Goal: Find specific page/section: Find specific page/section

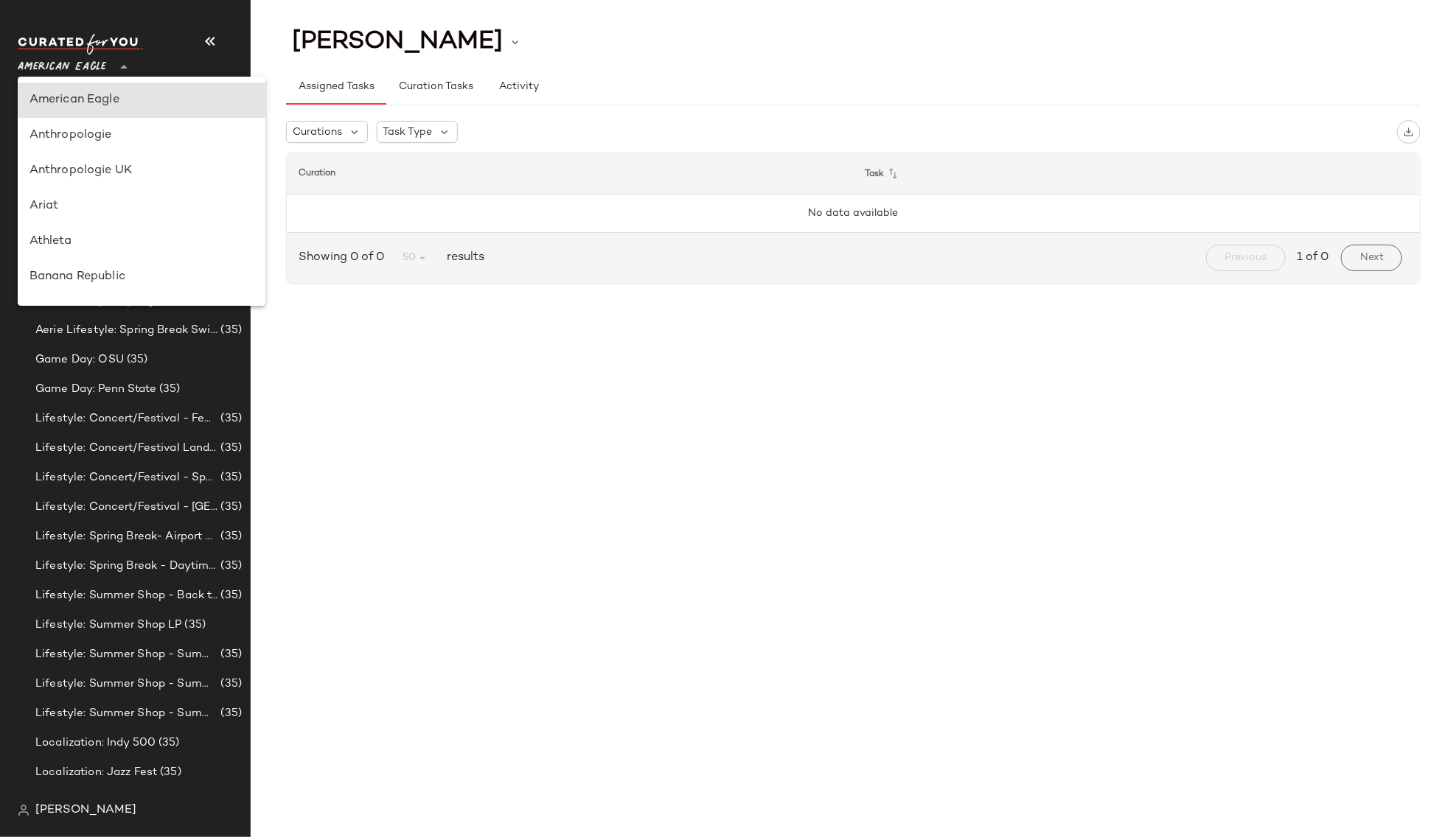
click at [99, 69] on span "American Eagle" at bounding box center [62, 63] width 89 height 27
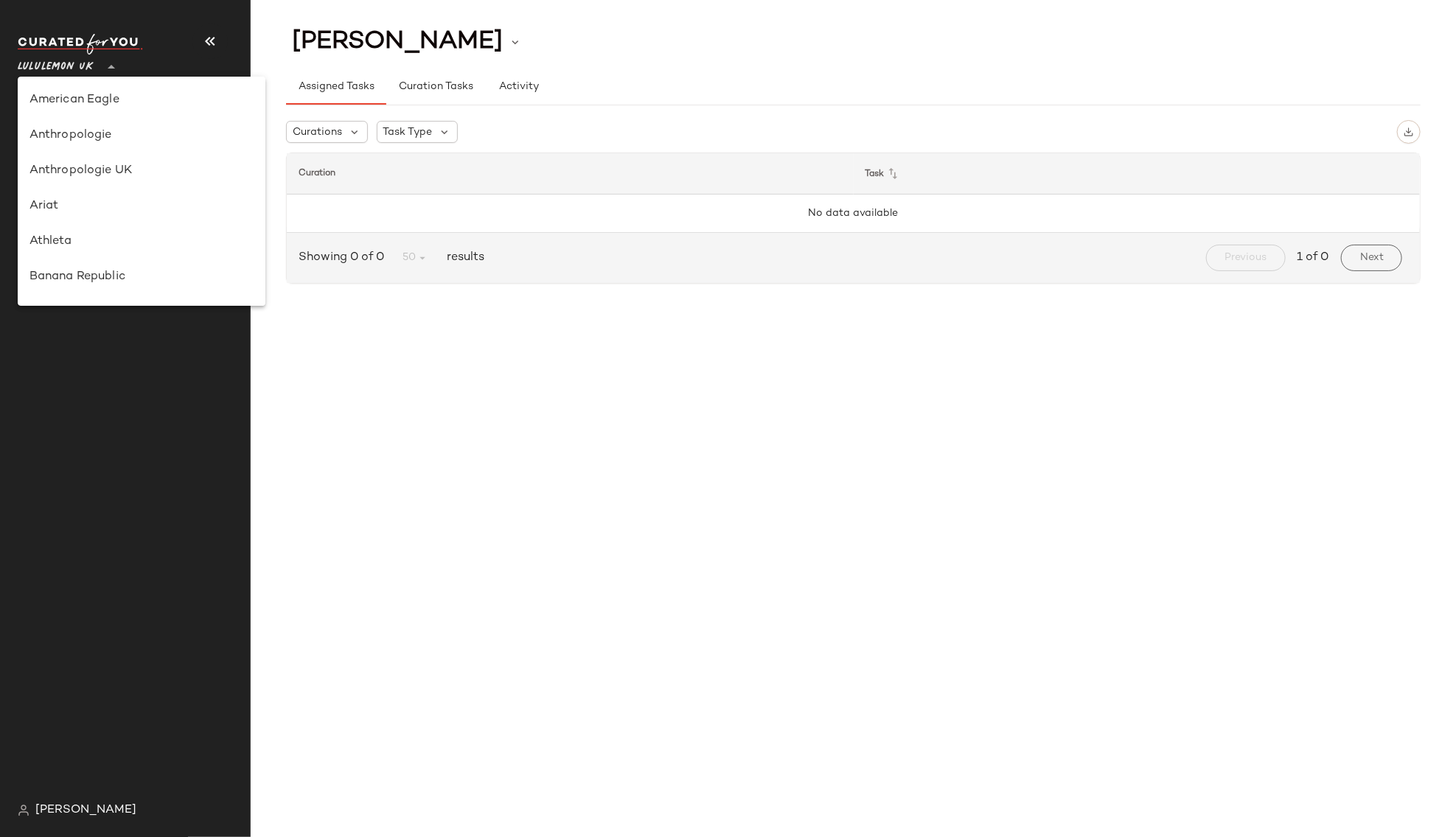
scroll to position [368, 0]
type input "**"
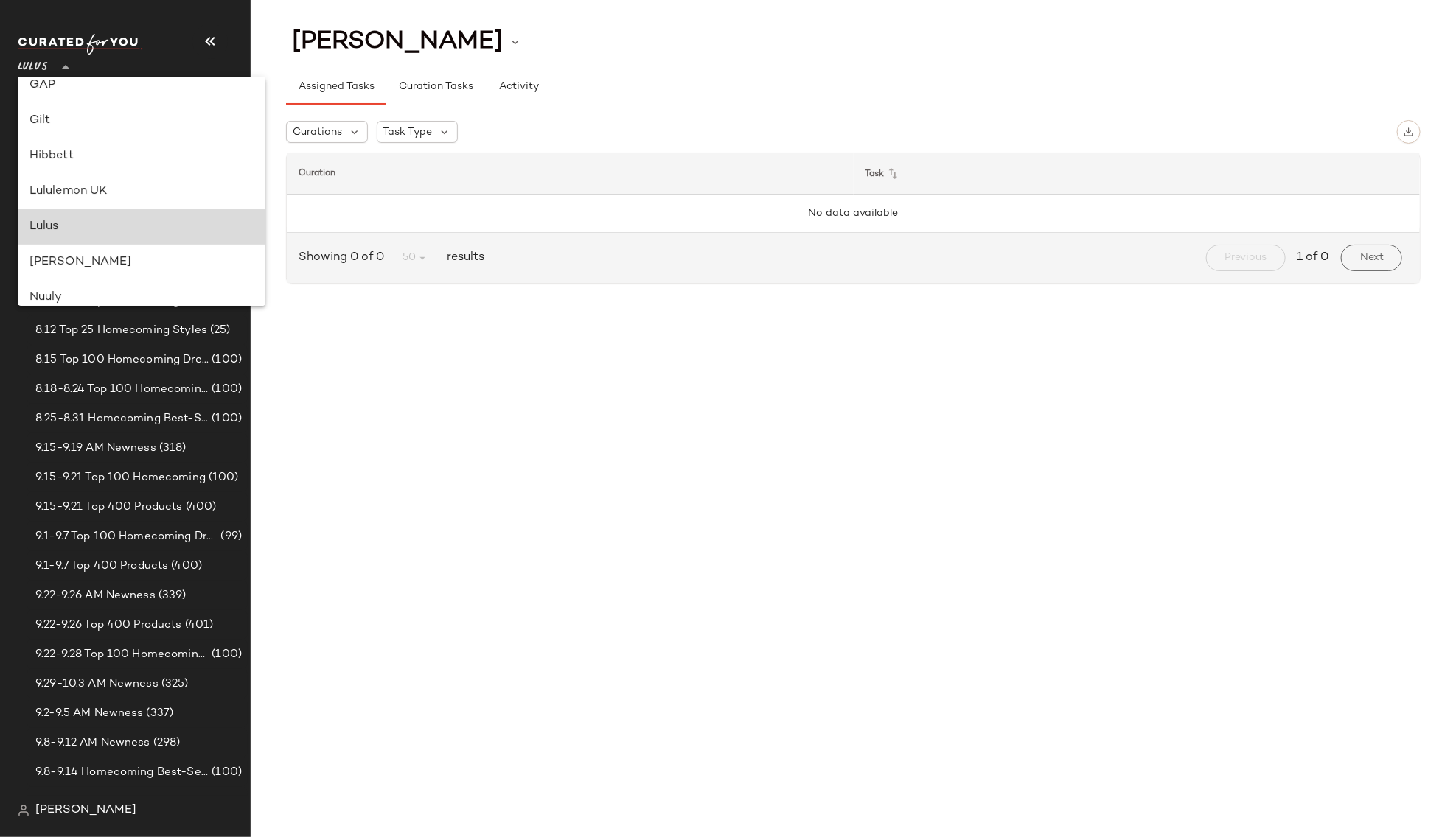
click at [78, 227] on div "Lulus" at bounding box center [142, 227] width 224 height 18
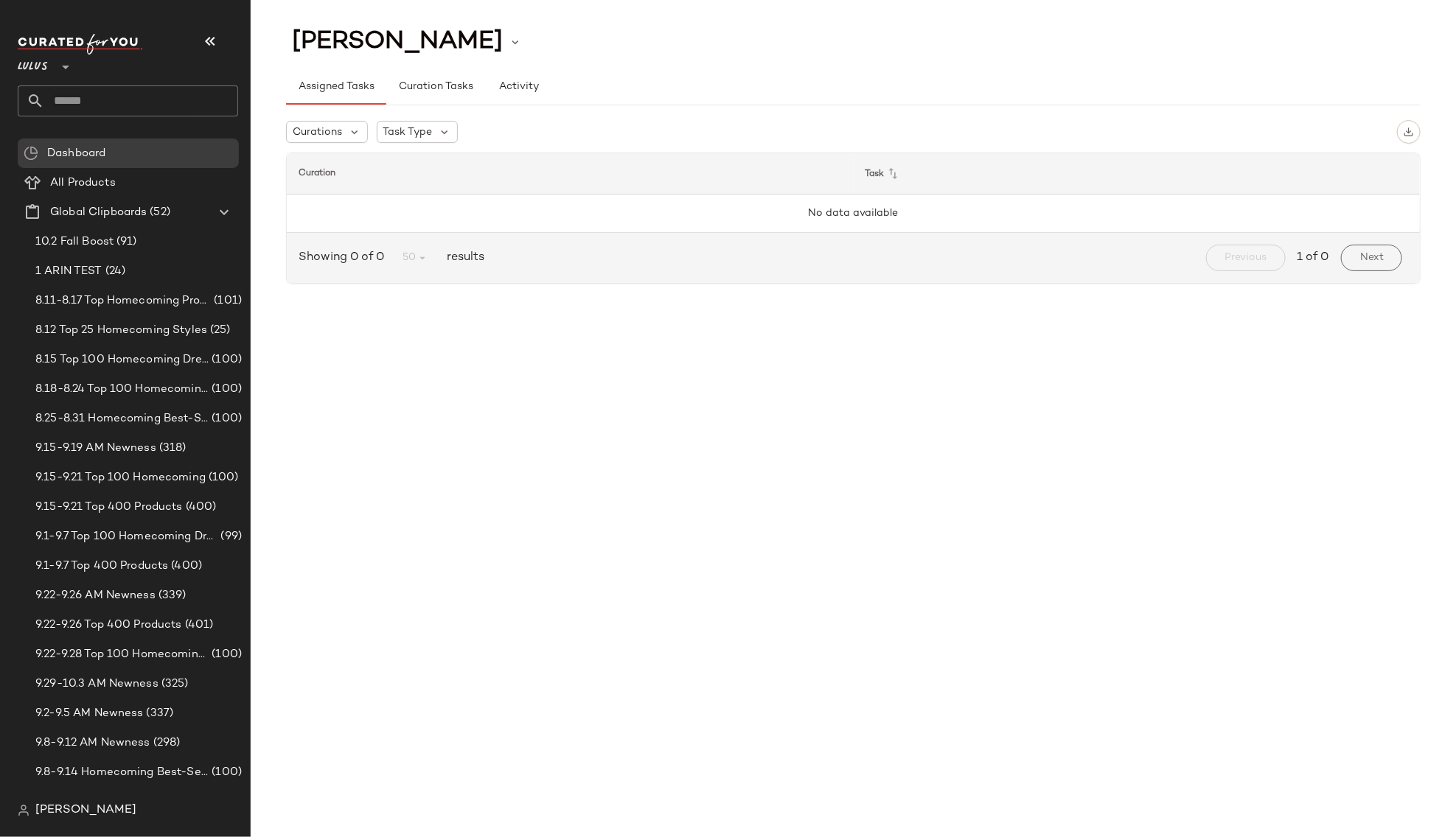
click at [94, 106] on input "text" at bounding box center [141, 101] width 194 height 31
type input "*"
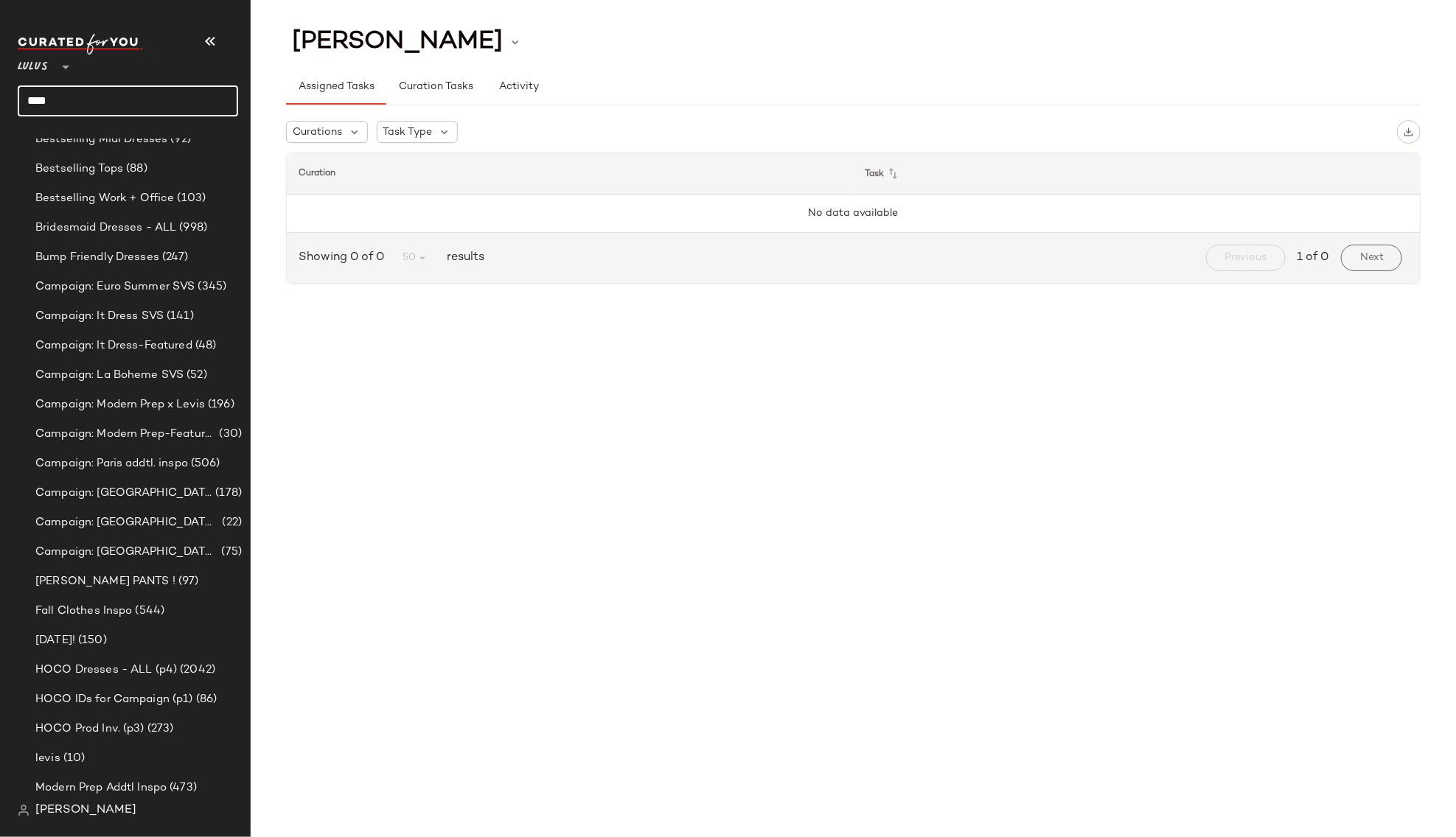
scroll to position [935, 0]
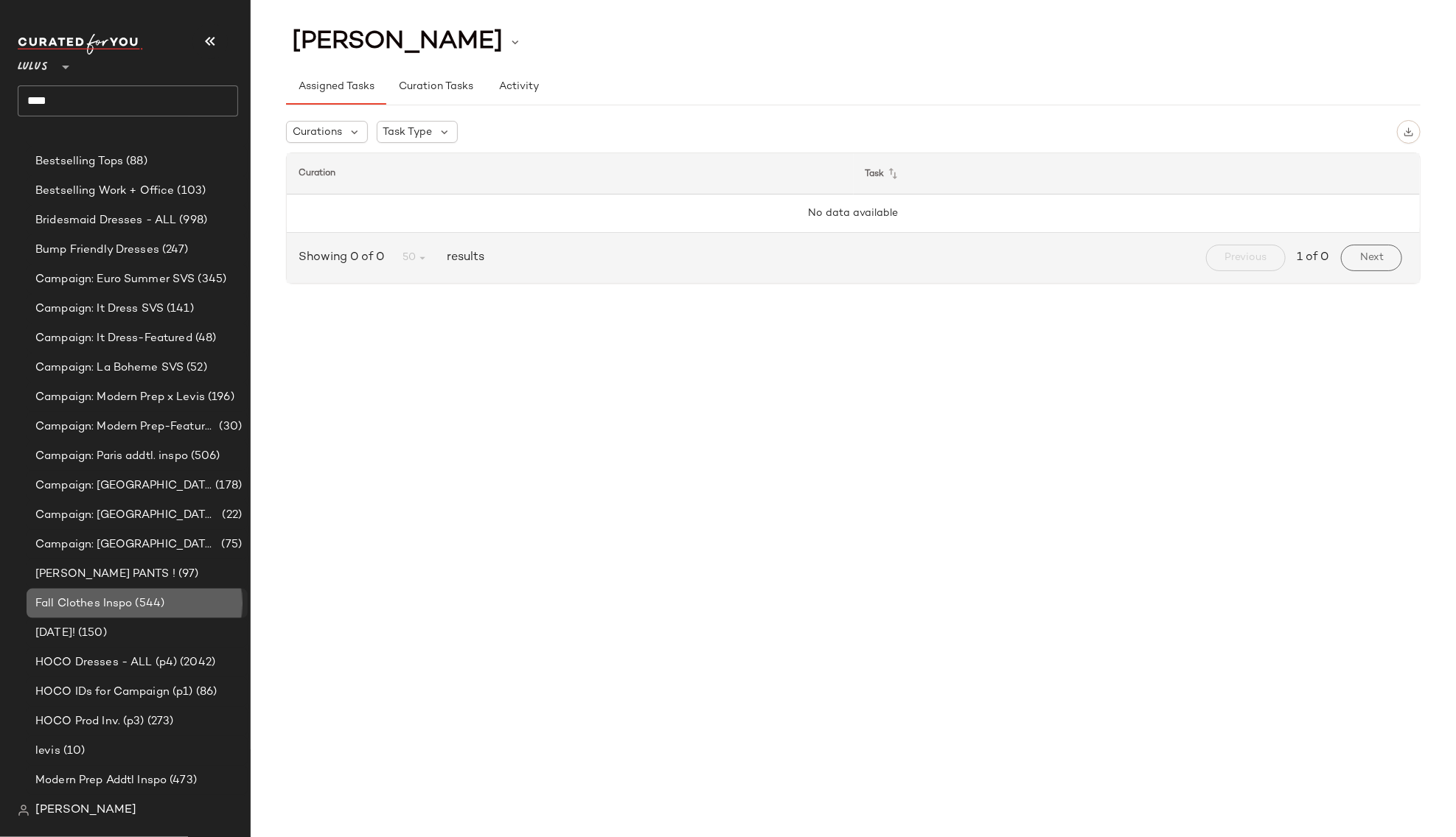
click at [82, 605] on span "Fall Clothes Inspo" at bounding box center [83, 604] width 98 height 17
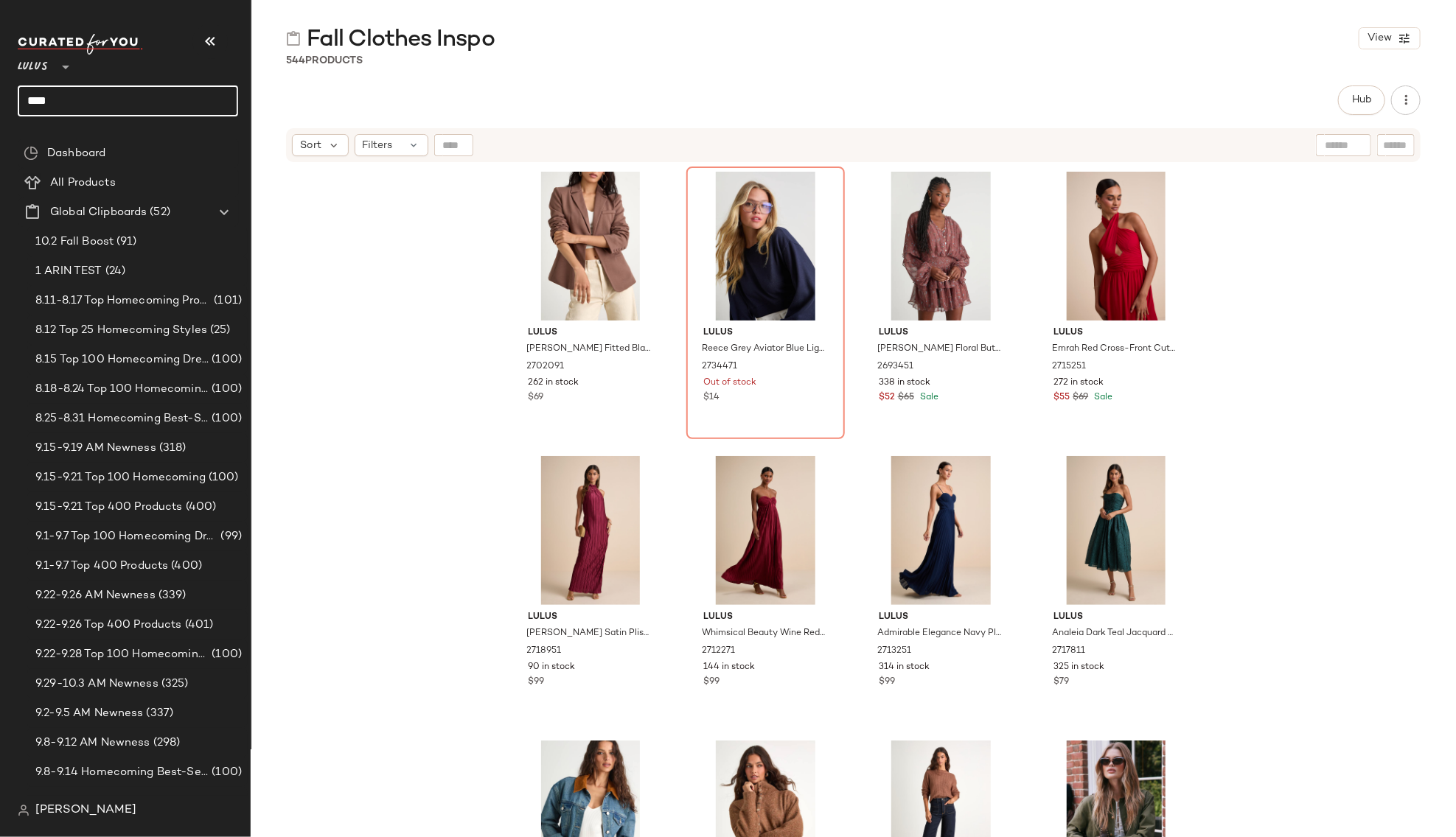
click at [89, 97] on input "****" at bounding box center [128, 101] width 221 height 31
type input "*"
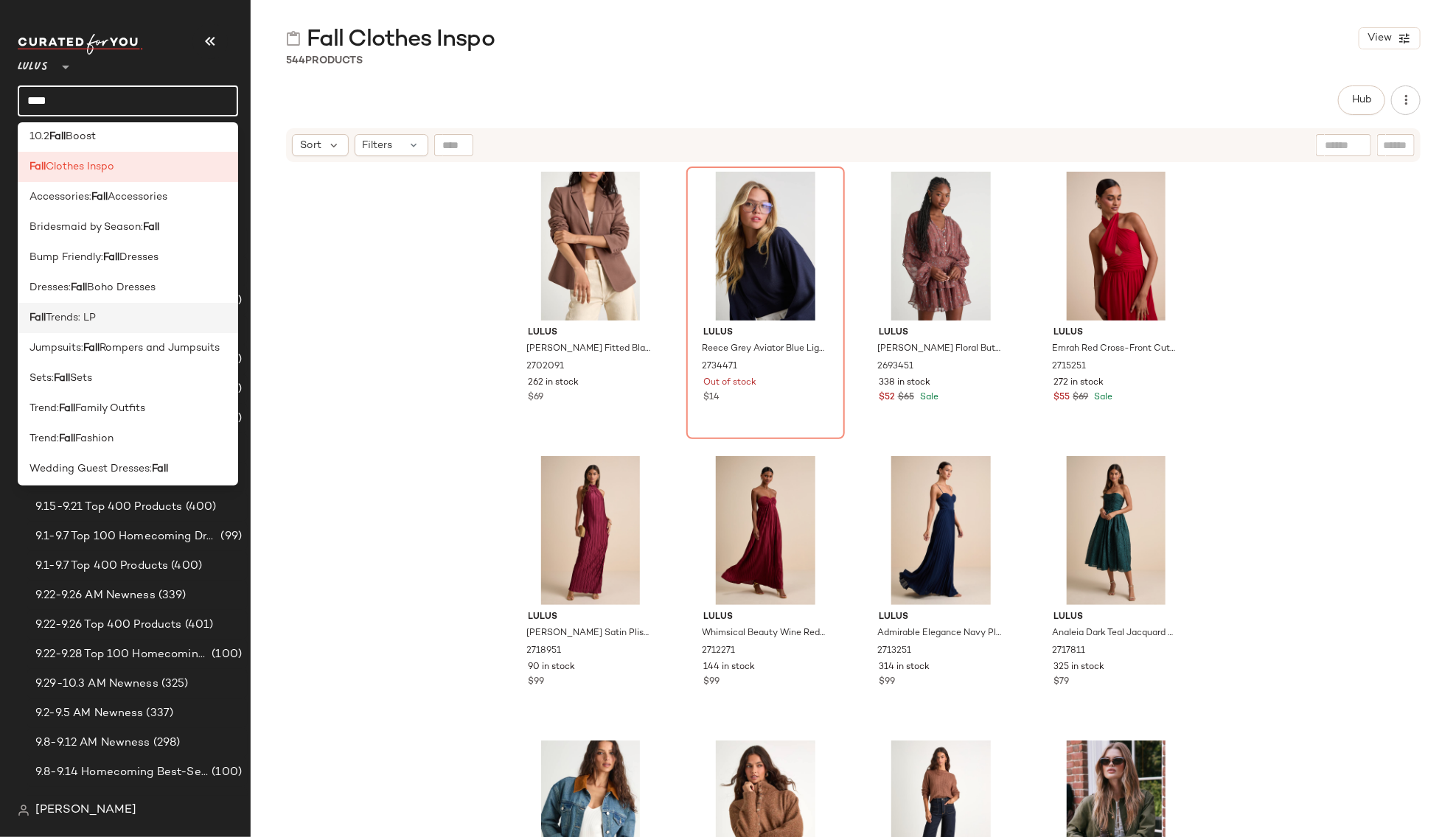
scroll to position [11, 0]
click at [423, 211] on div "[PERSON_NAME] Fitted Blazer 2702091 262 in stock $69 Lulus Reece Grey Aviator B…" at bounding box center [853, 519] width 1206 height 710
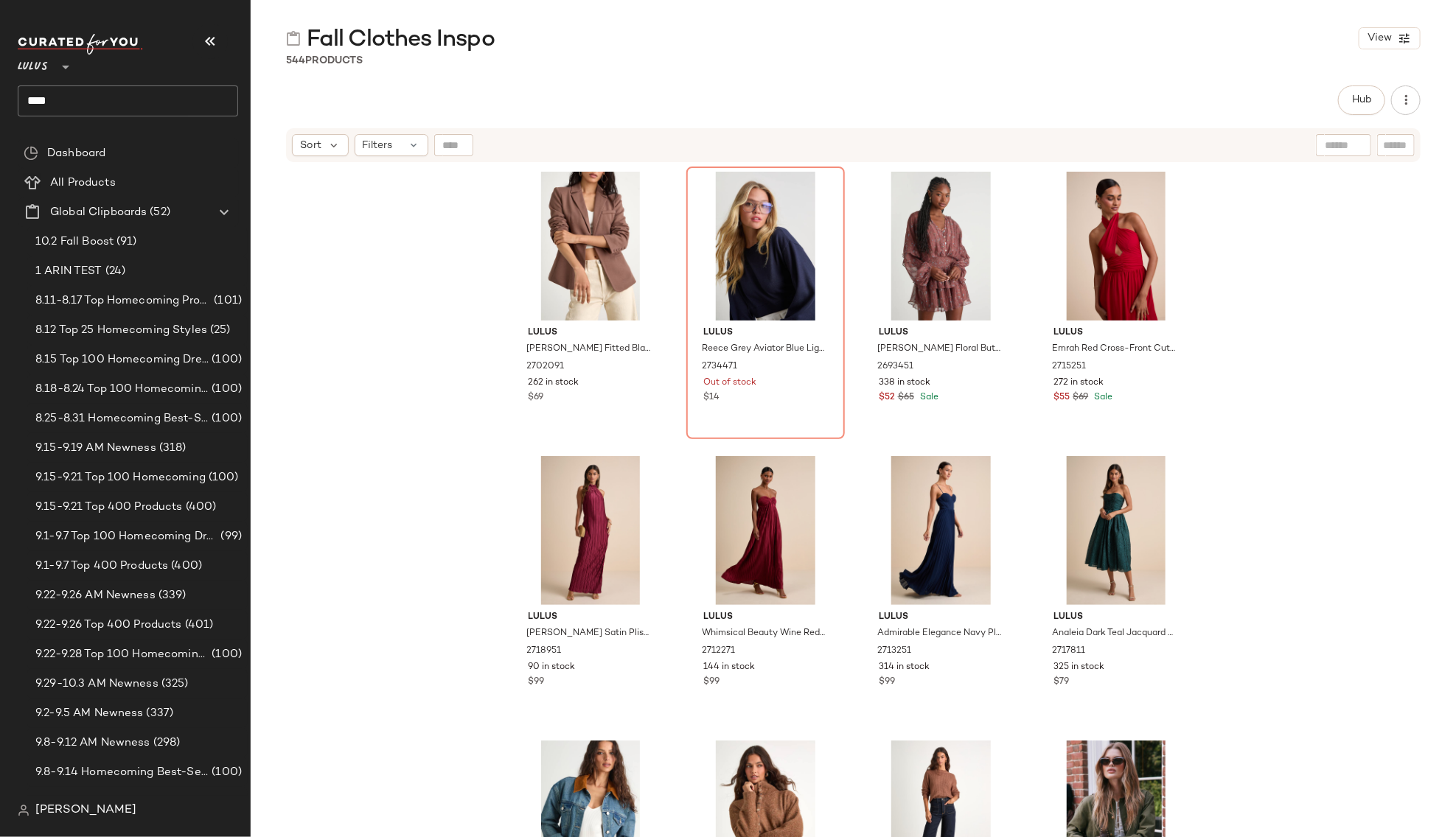
click at [329, 279] on div "[PERSON_NAME] Fitted Blazer 2702091 262 in stock $69 Lulus Reece Grey Aviator B…" at bounding box center [853, 519] width 1206 height 710
click at [72, 98] on input "****" at bounding box center [128, 101] width 221 height 31
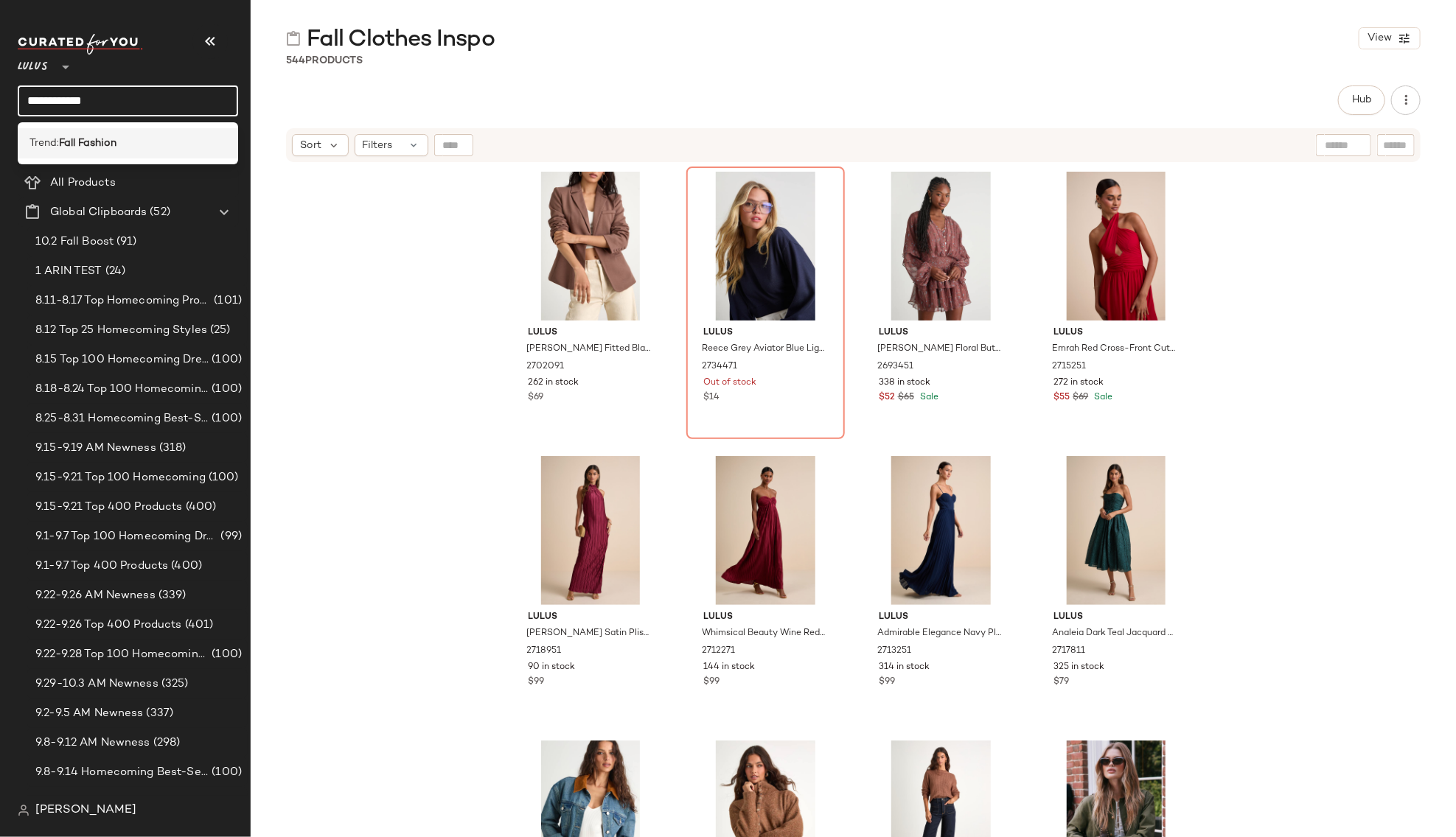
type input "**********"
click at [81, 139] on b "Fall Fashion" at bounding box center [87, 143] width 57 height 16
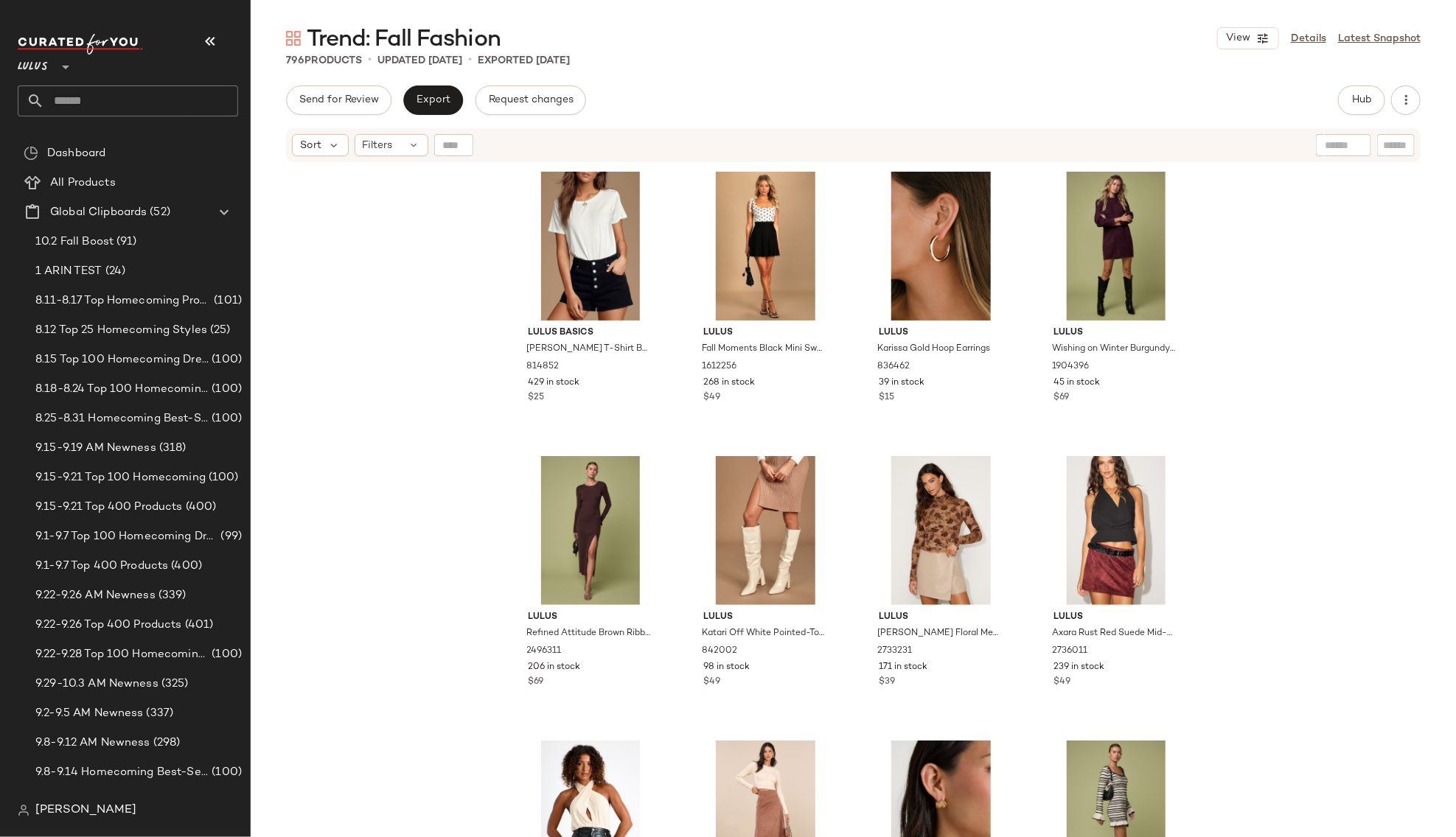
click at [412, 350] on div "Lulus Basics [PERSON_NAME] T-Shirt Bodysuit 814852 429 in stock $25 Lulus Fall …" at bounding box center [853, 519] width 1206 height 710
click at [1332, 282] on div "Lulus Basics [PERSON_NAME] T-Shirt Bodysuit 814852 429 in stock $25 Lulus Fall …" at bounding box center [853, 519] width 1206 height 710
click at [1261, 292] on div "Lulus Basics [PERSON_NAME] T-Shirt Bodysuit 814852 429 in stock $25 Lulus Fall …" at bounding box center [853, 519] width 1206 height 710
click at [415, 314] on div "Lulus Basics [PERSON_NAME] T-Shirt Bodysuit 814852 429 in stock $25 Lulus Fall …" at bounding box center [853, 519] width 1206 height 710
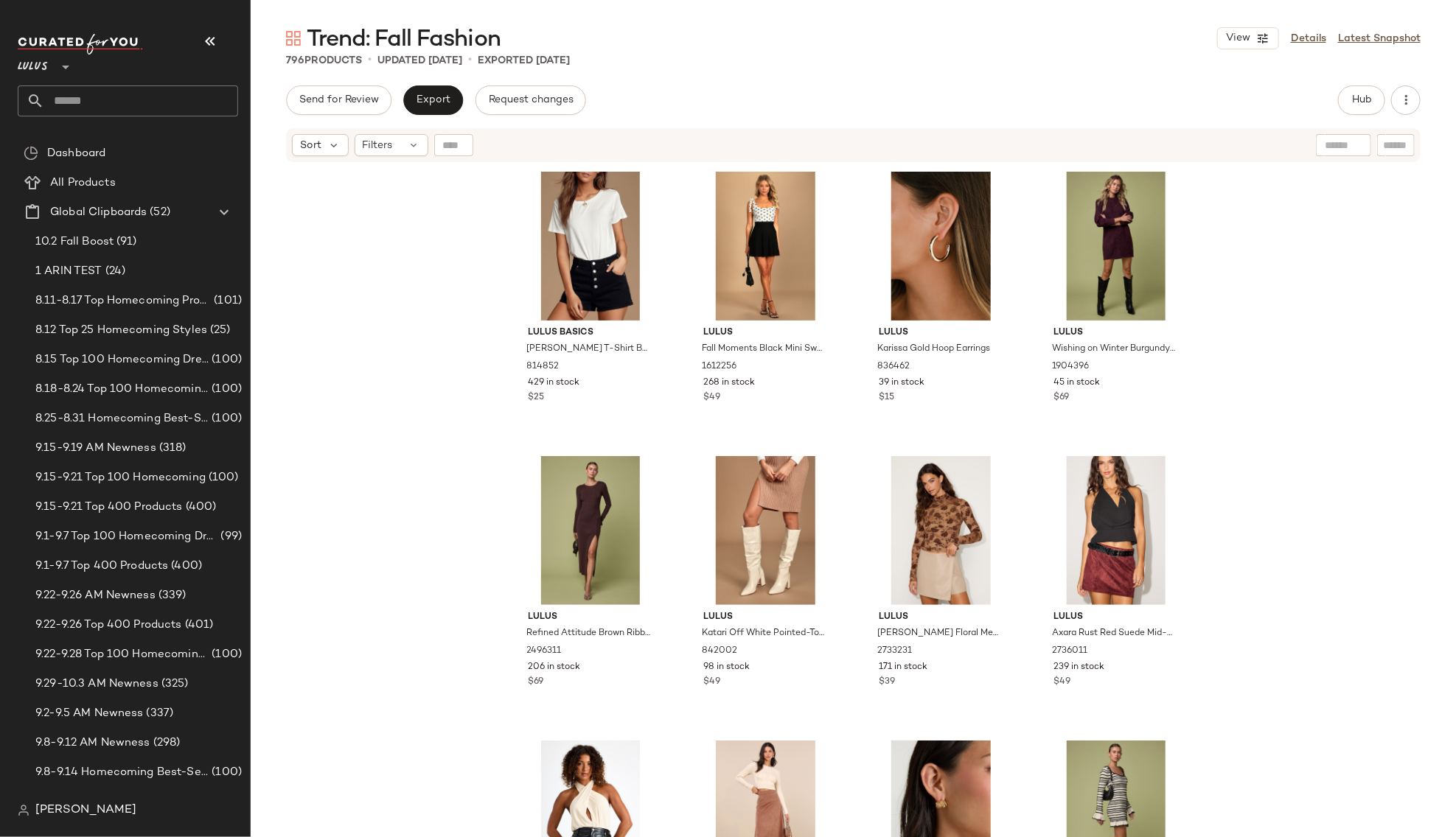
click at [429, 258] on div "Lulus Basics [PERSON_NAME] T-Shirt Bodysuit 814852 429 in stock $25 Lulus Fall …" at bounding box center [853, 519] width 1206 height 710
click at [1263, 236] on div "Lulus Basics [PERSON_NAME] T-Shirt Bodysuit 814852 429 in stock $25 Lulus Fall …" at bounding box center [853, 519] width 1206 height 710
click at [400, 312] on div "Lulus Basics [PERSON_NAME] T-Shirt Bodysuit 814852 429 in stock $25 Lulus Fall …" at bounding box center [853, 519] width 1206 height 710
click at [760, 83] on div "Trend: Fall Fashion View Details Latest Snapshot 796 Products • updated [DATE] …" at bounding box center [853, 431] width 1206 height 814
click at [813, 368] on img "button" at bounding box center [818, 367] width 9 height 9
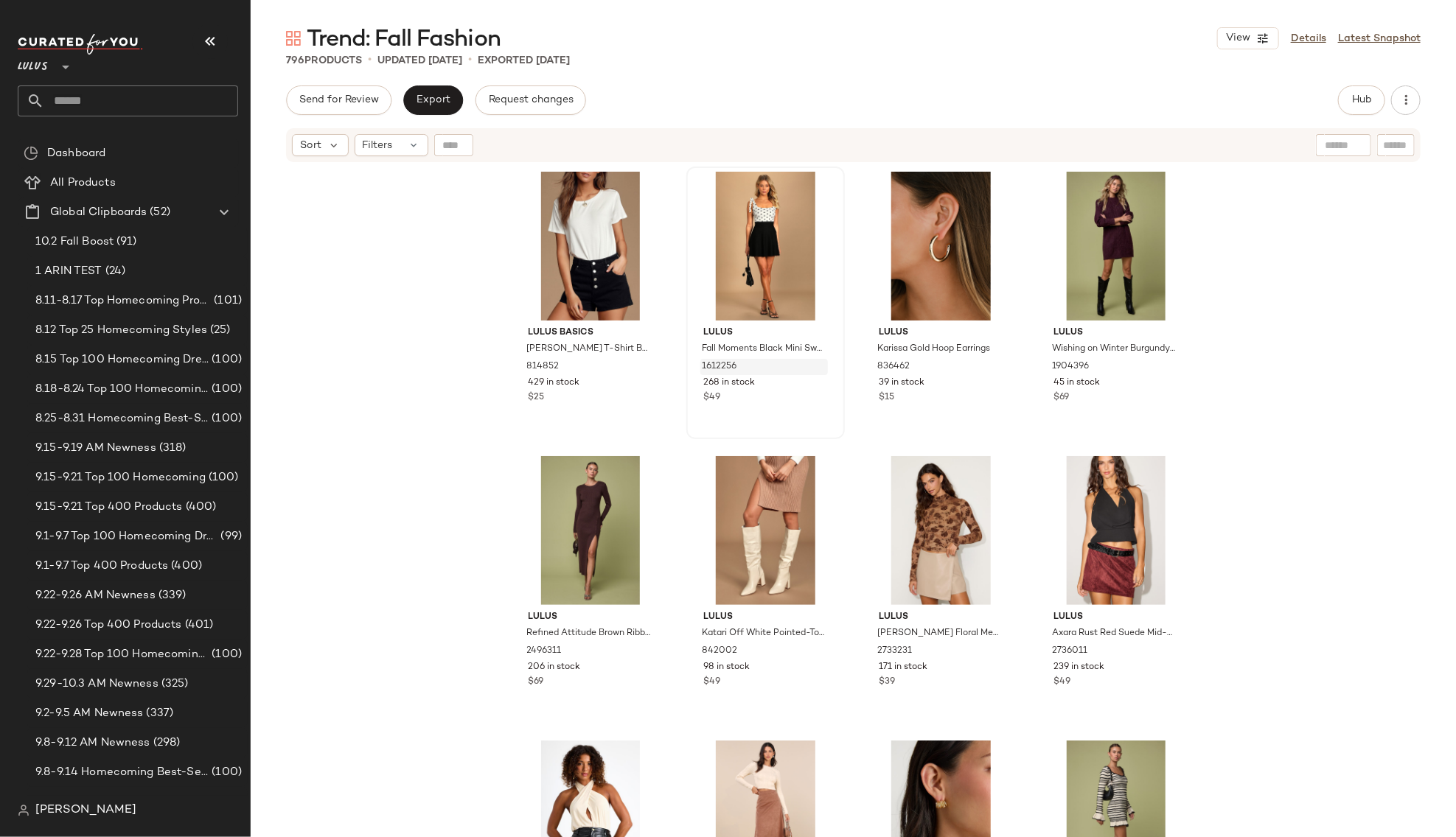
click at [419, 291] on div "Lulus Basics [PERSON_NAME] T-Shirt Bodysuit 814852 429 in stock $25 Lulus Fall …" at bounding box center [853, 519] width 1206 height 710
click at [429, 440] on div "Lulus Basics [PERSON_NAME] T-Shirt Bodysuit 814852 429 in stock $25 Lulus Fall …" at bounding box center [853, 519] width 1206 height 710
click at [456, 334] on div "Lulus Basics [PERSON_NAME] T-Shirt Bodysuit 814852 429 in stock $25 Lulus Fall …" at bounding box center [853, 519] width 1206 height 710
click at [1387, 40] on link "Latest Snapshot" at bounding box center [1379, 39] width 83 height 16
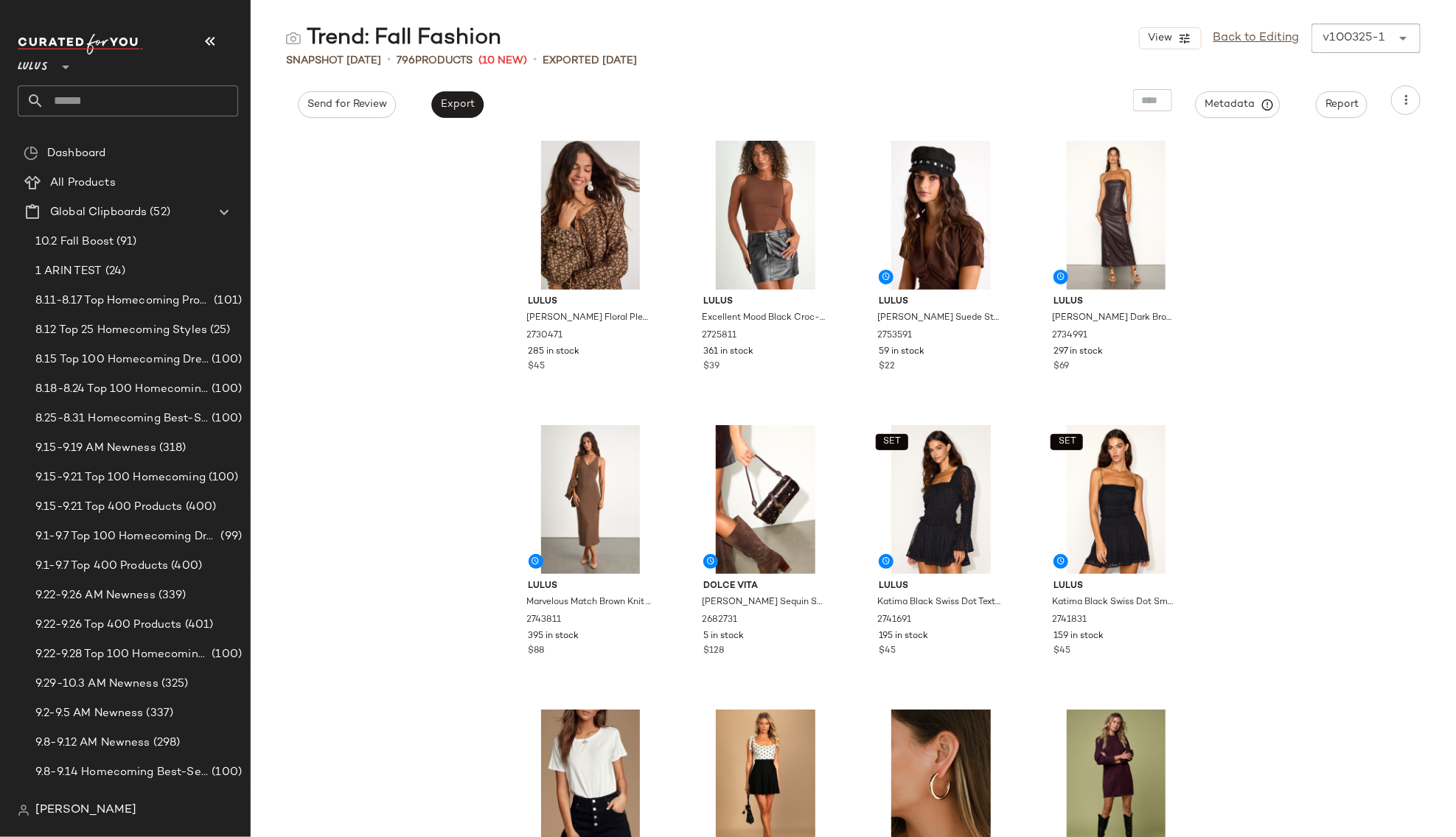
click at [1264, 237] on div "Lulus [PERSON_NAME] Floral Pleated Long Sleeve Blouse 2730471 285 in stock $45 …" at bounding box center [853, 484] width 1206 height 704
click at [1381, 221] on div "Lulus [PERSON_NAME] Floral Pleated Long Sleeve Blouse 2730471 285 in stock $45 …" at bounding box center [853, 484] width 1206 height 704
click at [1402, 37] on icon at bounding box center [1403, 39] width 18 height 18
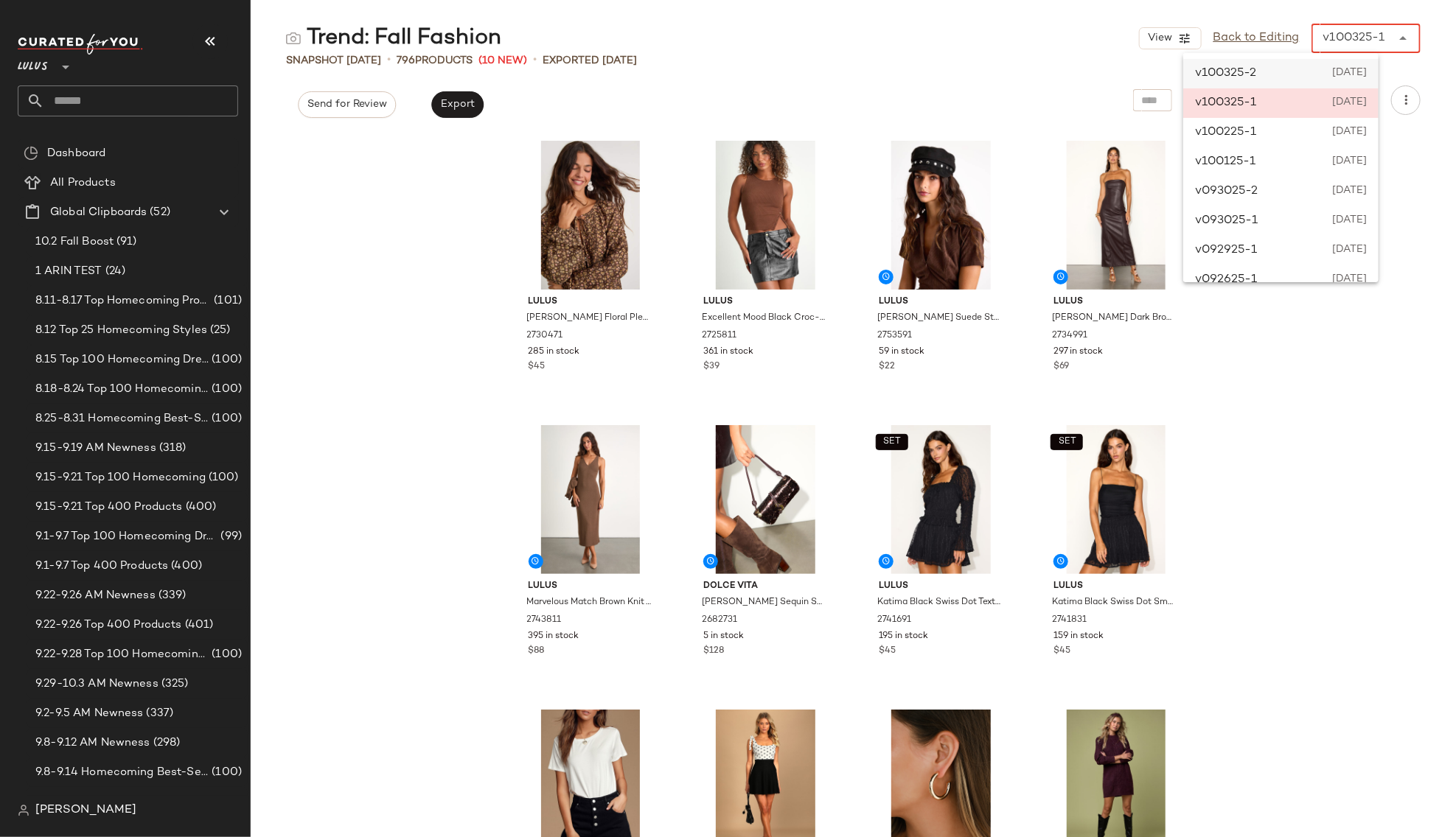
click at [1367, 72] on span "[DATE]" at bounding box center [1348, 74] width 37 height 18
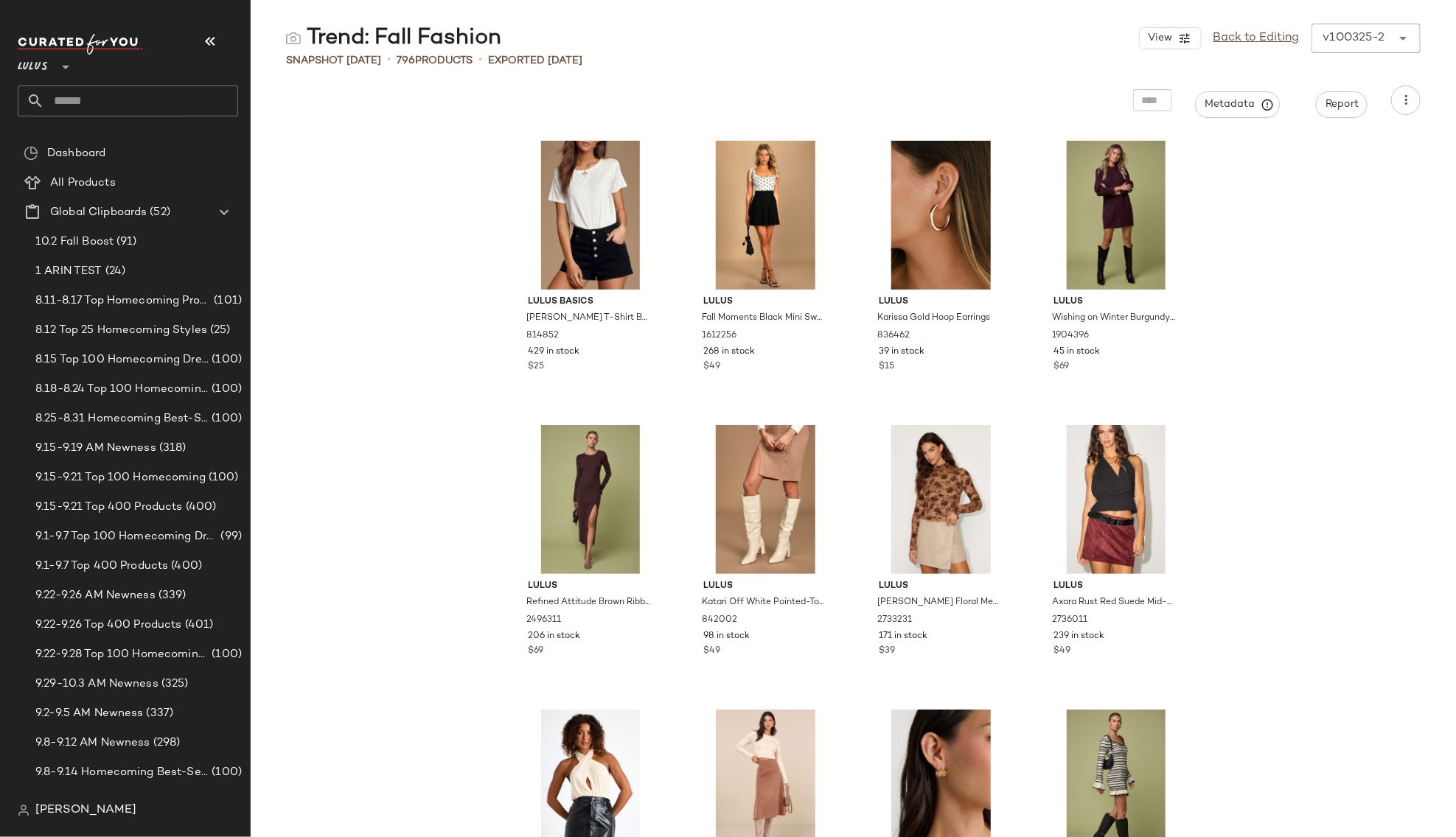
click at [1314, 196] on div "Lulus Basics [PERSON_NAME] T-Shirt Bodysuit 814852 429 in stock $25 Lulus Fall …" at bounding box center [853, 484] width 1206 height 704
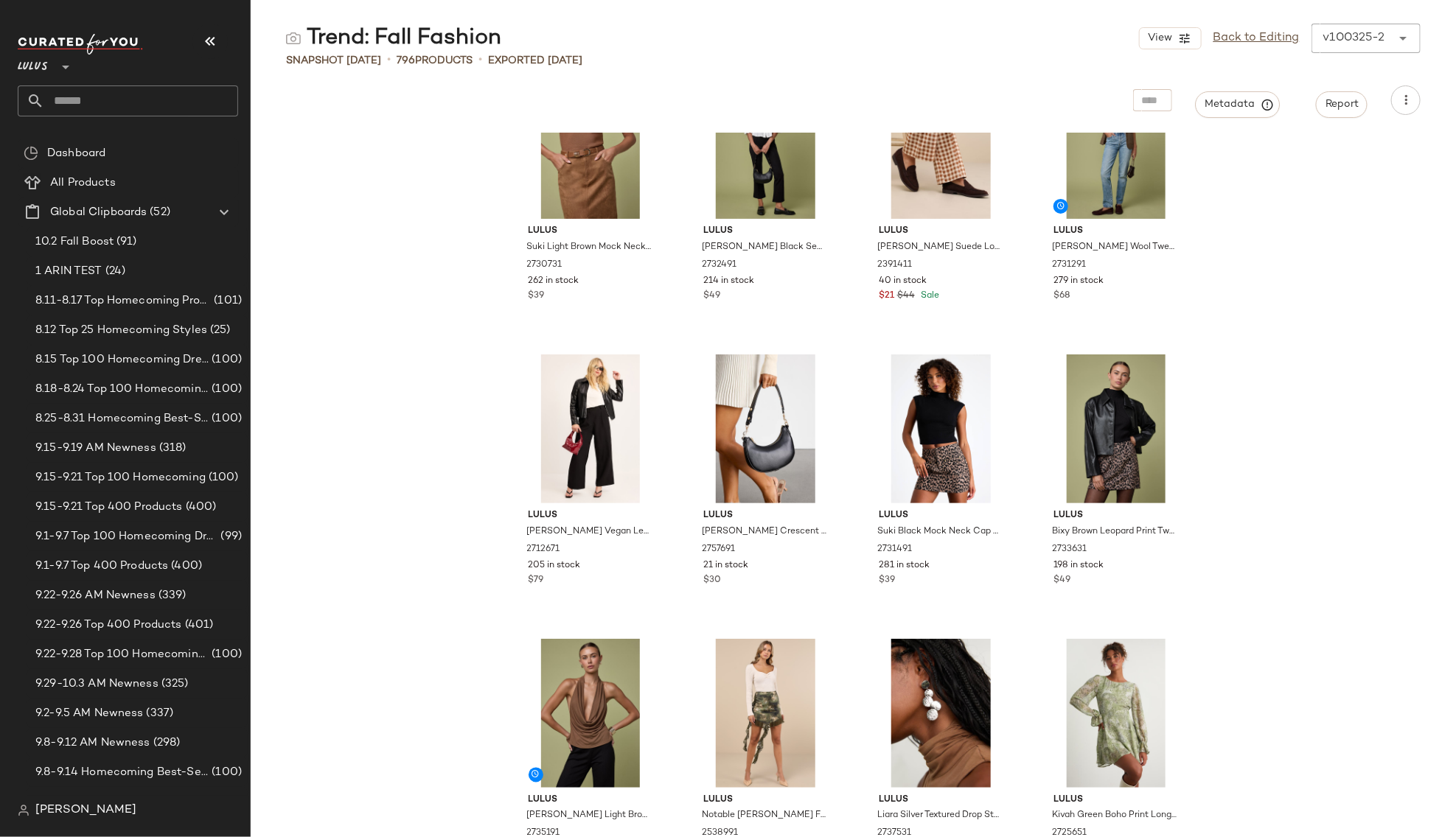
scroll to position [741, 0]
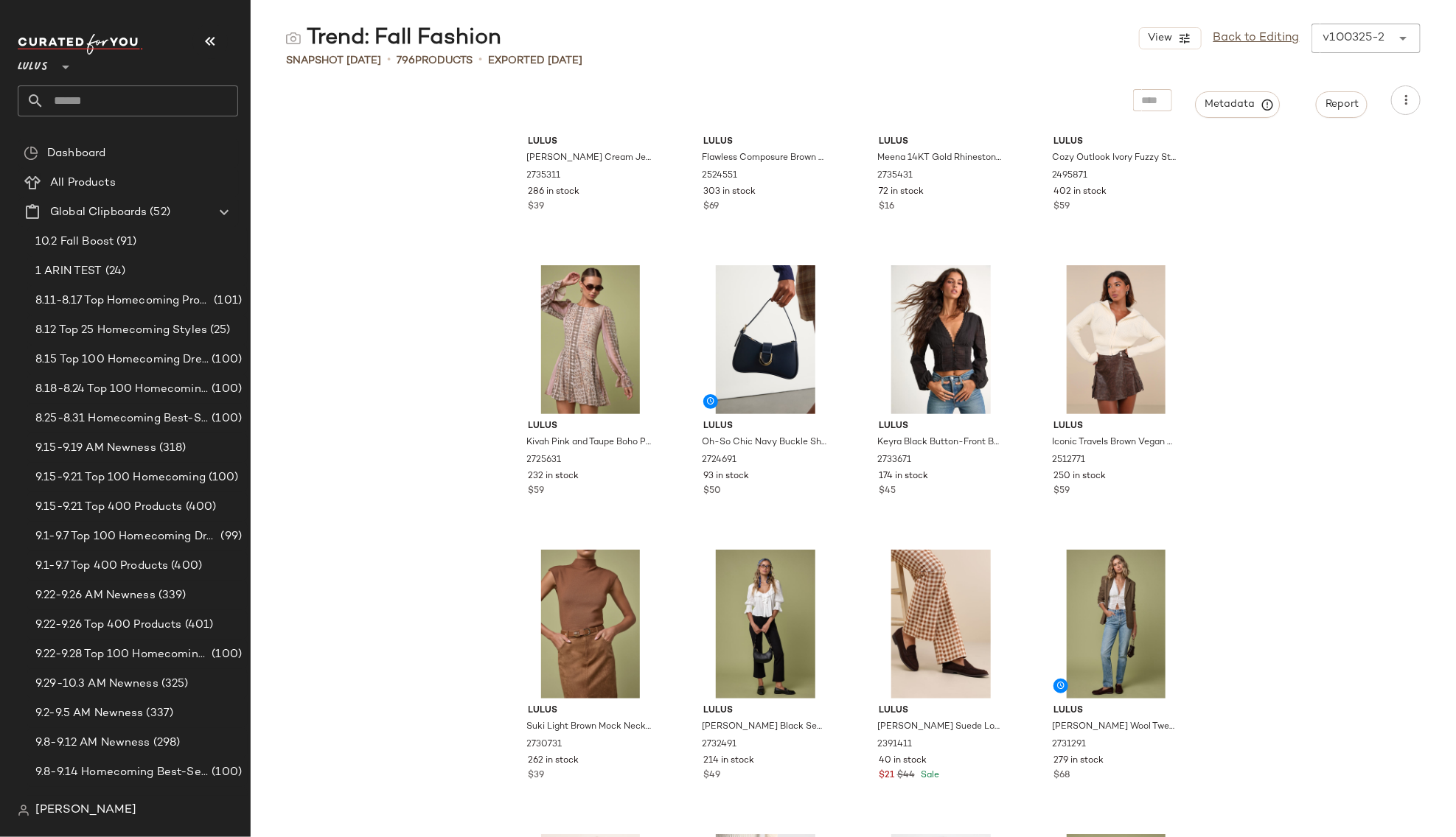
click at [1396, 39] on icon at bounding box center [1403, 39] width 18 height 18
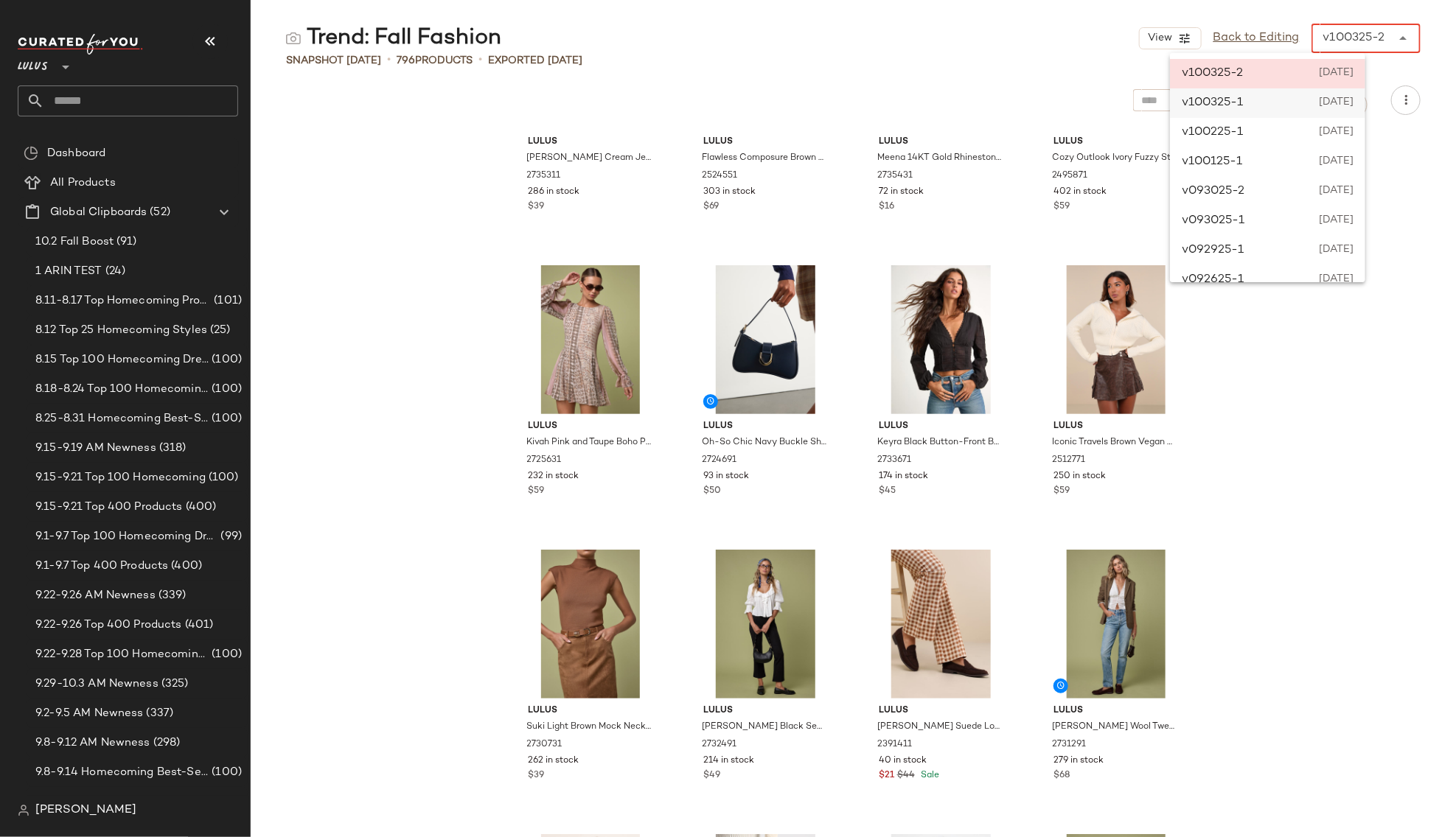
click at [1354, 103] on span "[DATE]" at bounding box center [1334, 104] width 37 height 18
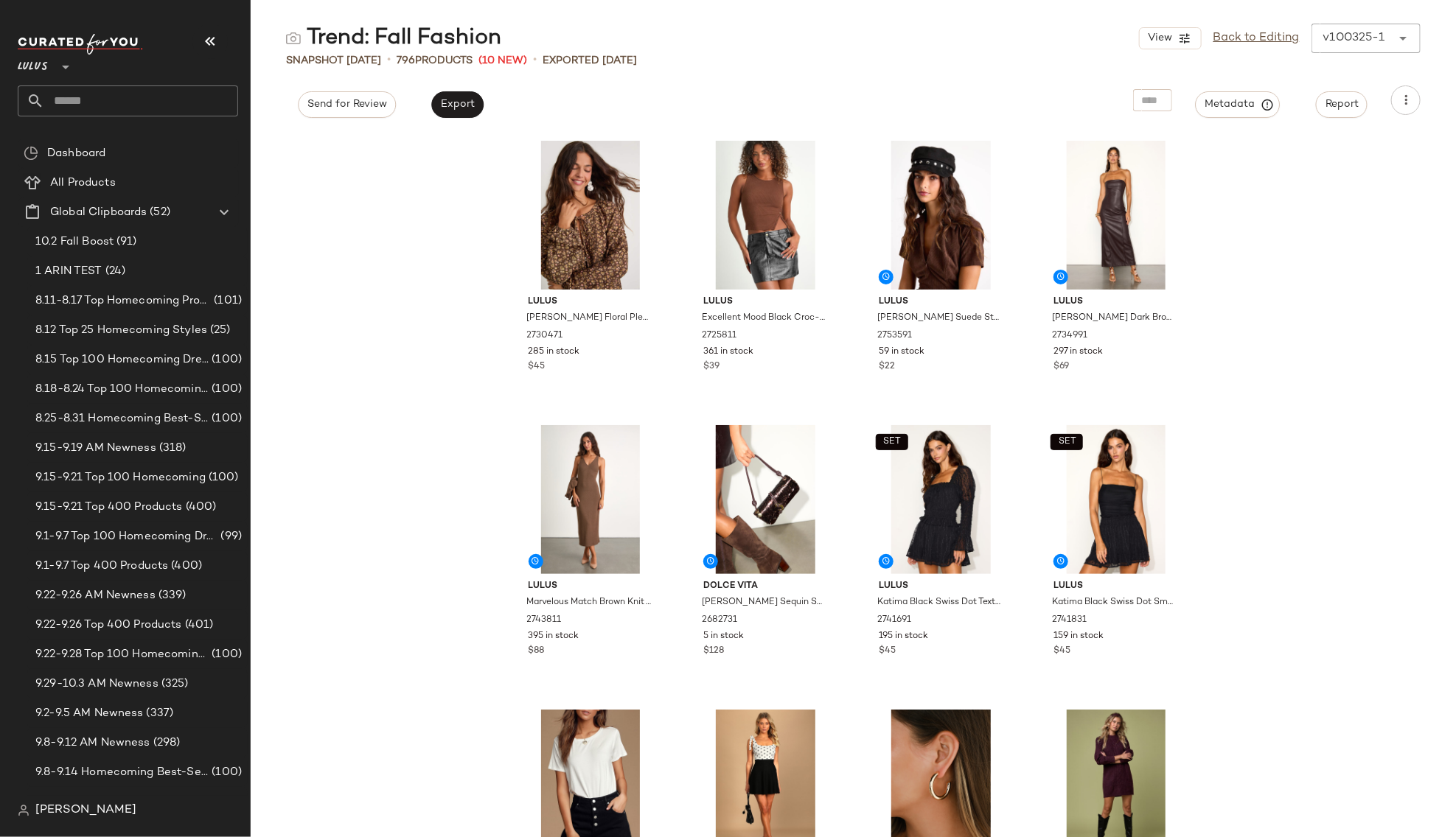
click at [1295, 297] on div "Lulus [PERSON_NAME] Floral Pleated Long Sleeve Blouse 2730471 285 in stock $45 …" at bounding box center [853, 484] width 1206 height 704
click at [1308, 215] on div "Lulus [PERSON_NAME] Floral Pleated Long Sleeve Blouse 2730471 285 in stock $45 …" at bounding box center [853, 484] width 1206 height 704
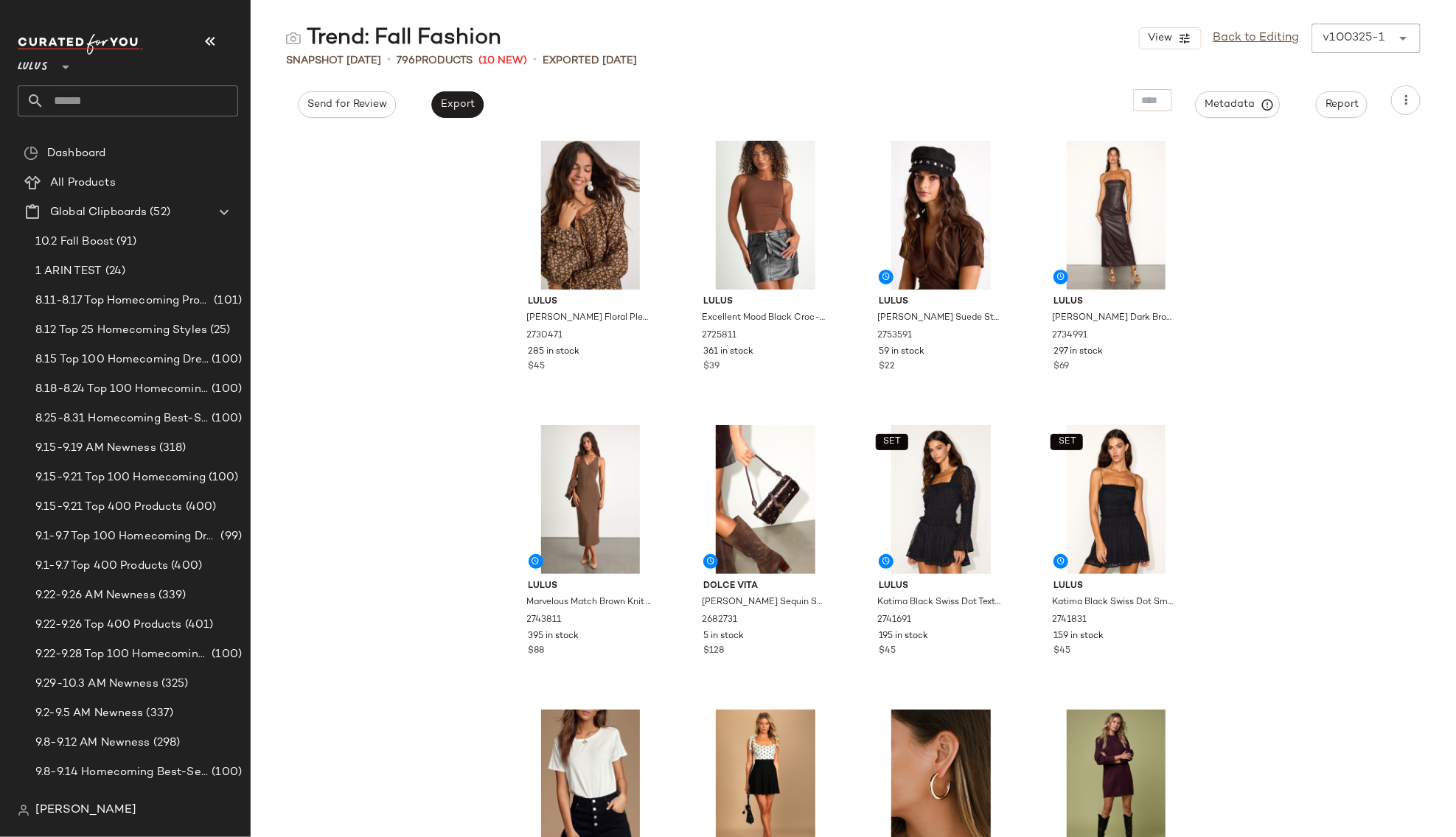
click at [1266, 272] on div "Lulus [PERSON_NAME] Floral Pleated Long Sleeve Blouse 2730471 285 in stock $45 …" at bounding box center [853, 484] width 1206 height 704
click at [1337, 38] on div "v100325-1" at bounding box center [1354, 39] width 62 height 18
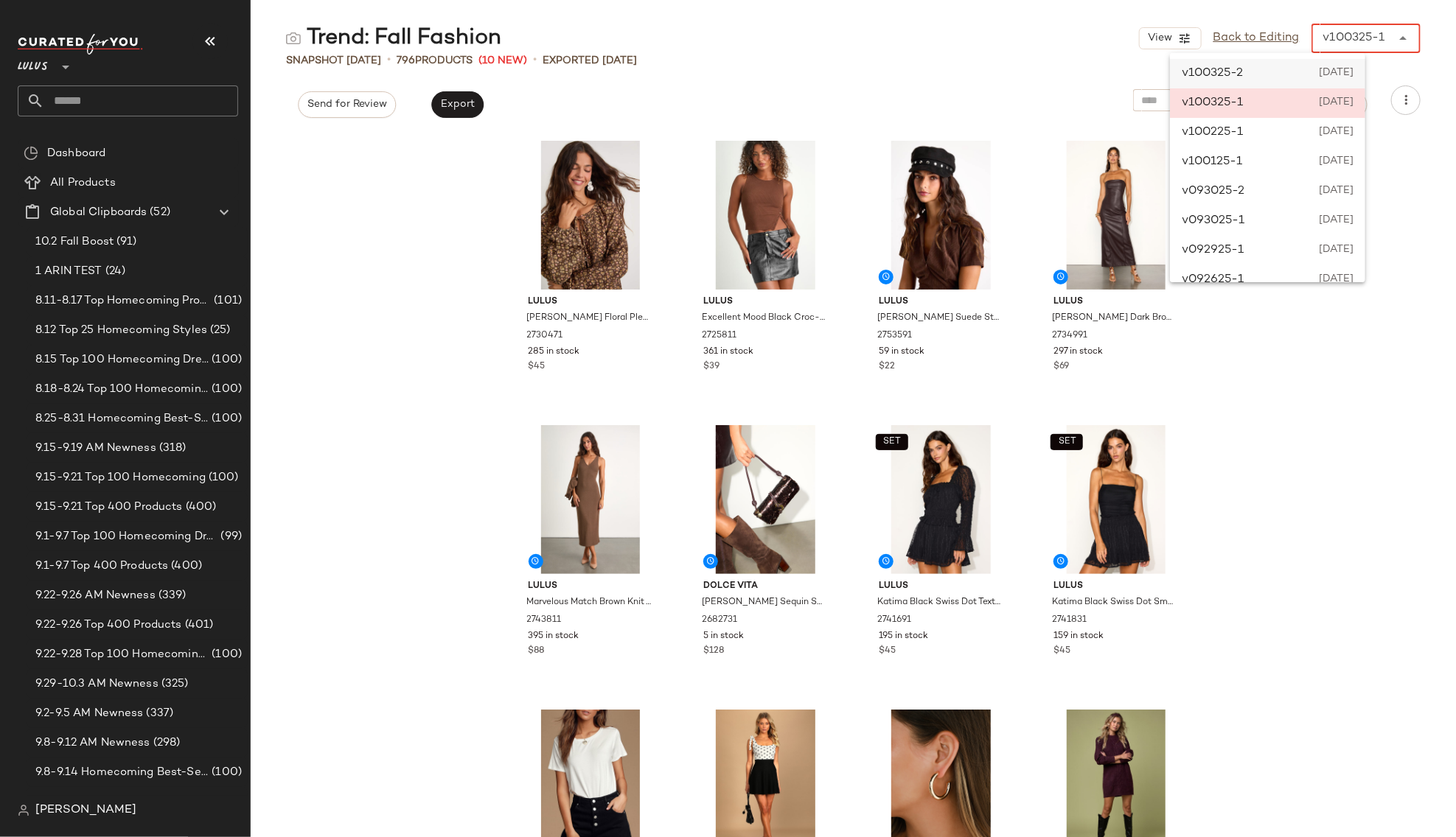
click at [1253, 74] on div "v100325-2 [DATE]" at bounding box center [1267, 74] width 195 height 30
type input "******"
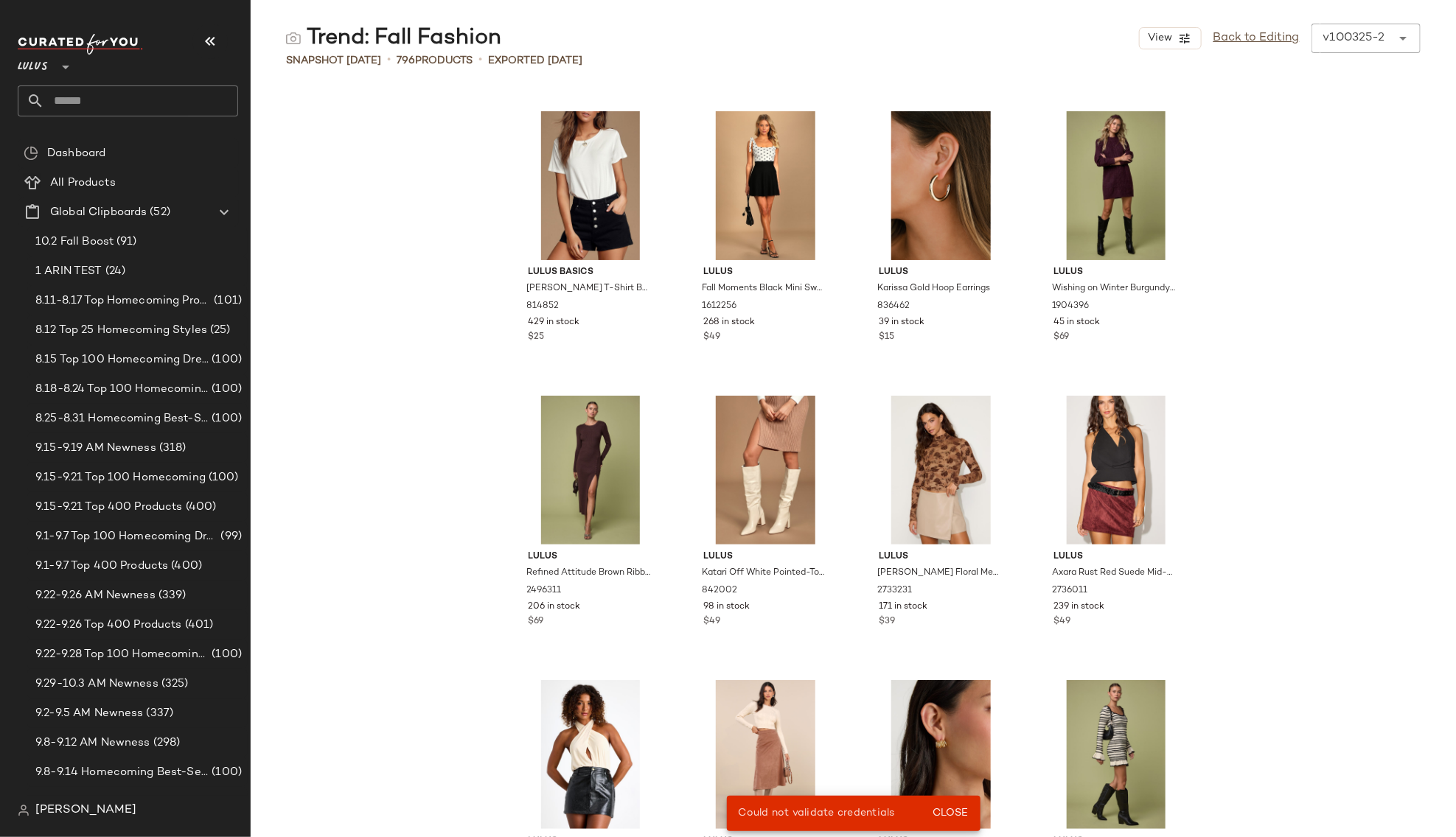
click at [1282, 216] on div "Lulus Basics [PERSON_NAME] T-Shirt Bodysuit 814852 429 in stock $25 Lulus Fall …" at bounding box center [853, 470] width 1206 height 734
click at [1279, 236] on div "Lulus Basics [PERSON_NAME] T-Shirt Bodysuit 814852 429 in stock $25 Lulus Fall …" at bounding box center [853, 470] width 1206 height 734
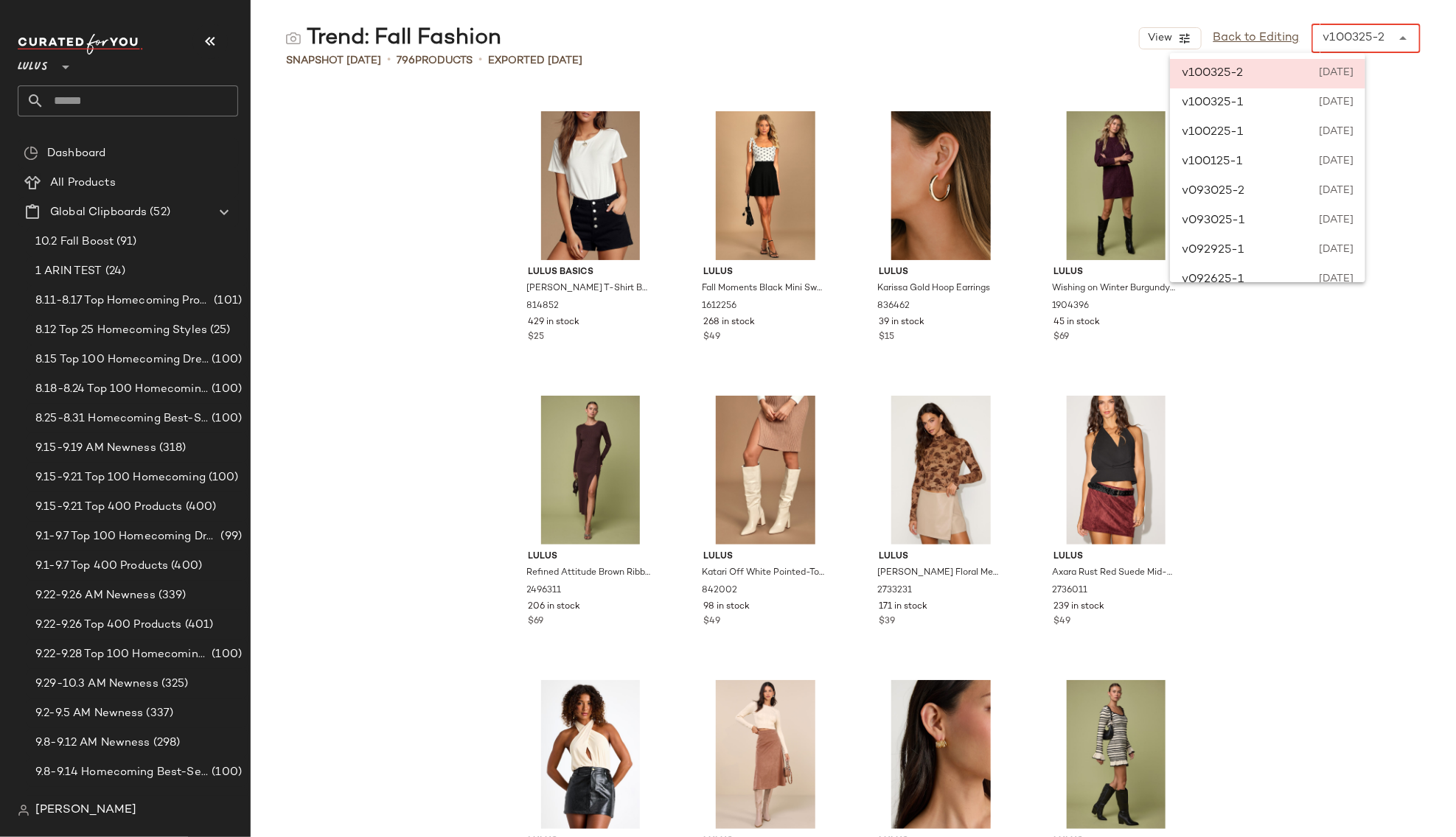
click at [1353, 41] on div "v100325-2" at bounding box center [1354, 39] width 62 height 18
click at [1312, 72] on div "v100325-2 [DATE]" at bounding box center [1267, 74] width 195 height 30
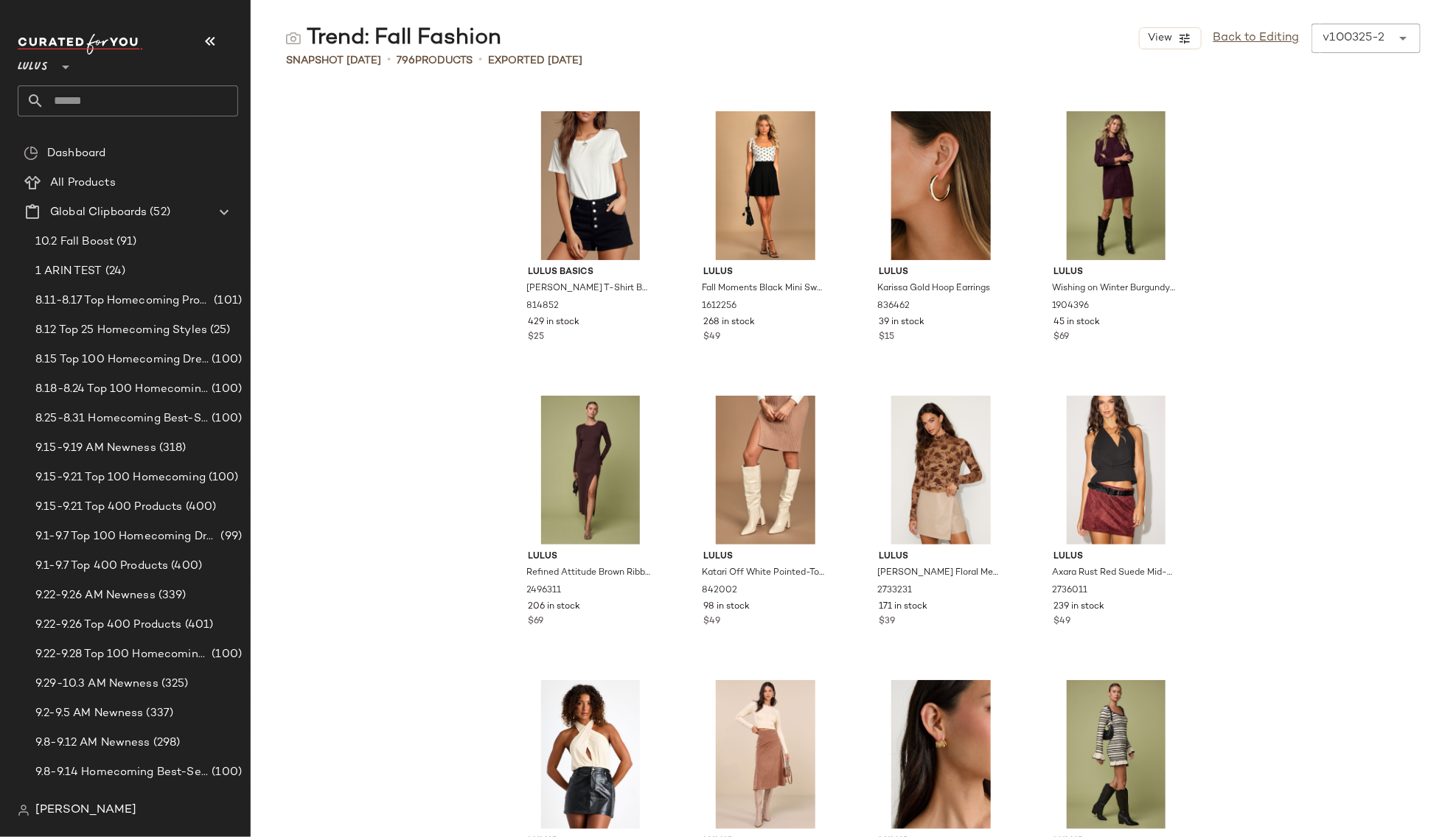
click at [369, 145] on div "Lulus Basics [PERSON_NAME] T-Shirt Bodysuit 814852 429 in stock $25 Lulus Fall …" at bounding box center [853, 470] width 1206 height 734
click at [1241, 40] on link "Back to Editing" at bounding box center [1257, 39] width 86 height 18
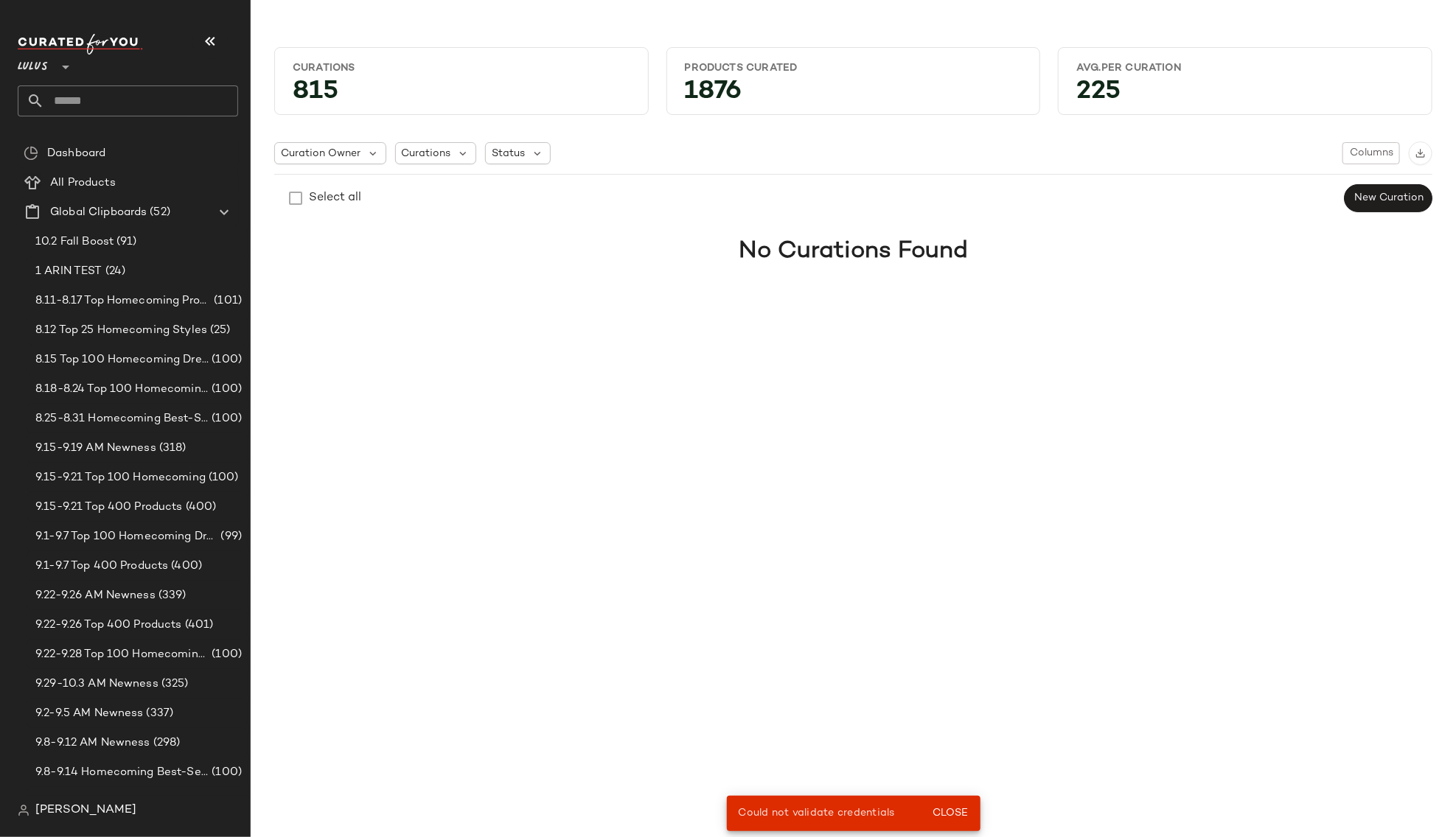
click at [125, 104] on input "text" at bounding box center [141, 101] width 194 height 31
click at [103, 96] on input "*******" at bounding box center [128, 101] width 221 height 31
click at [36, 98] on input "*******" at bounding box center [128, 101] width 221 height 31
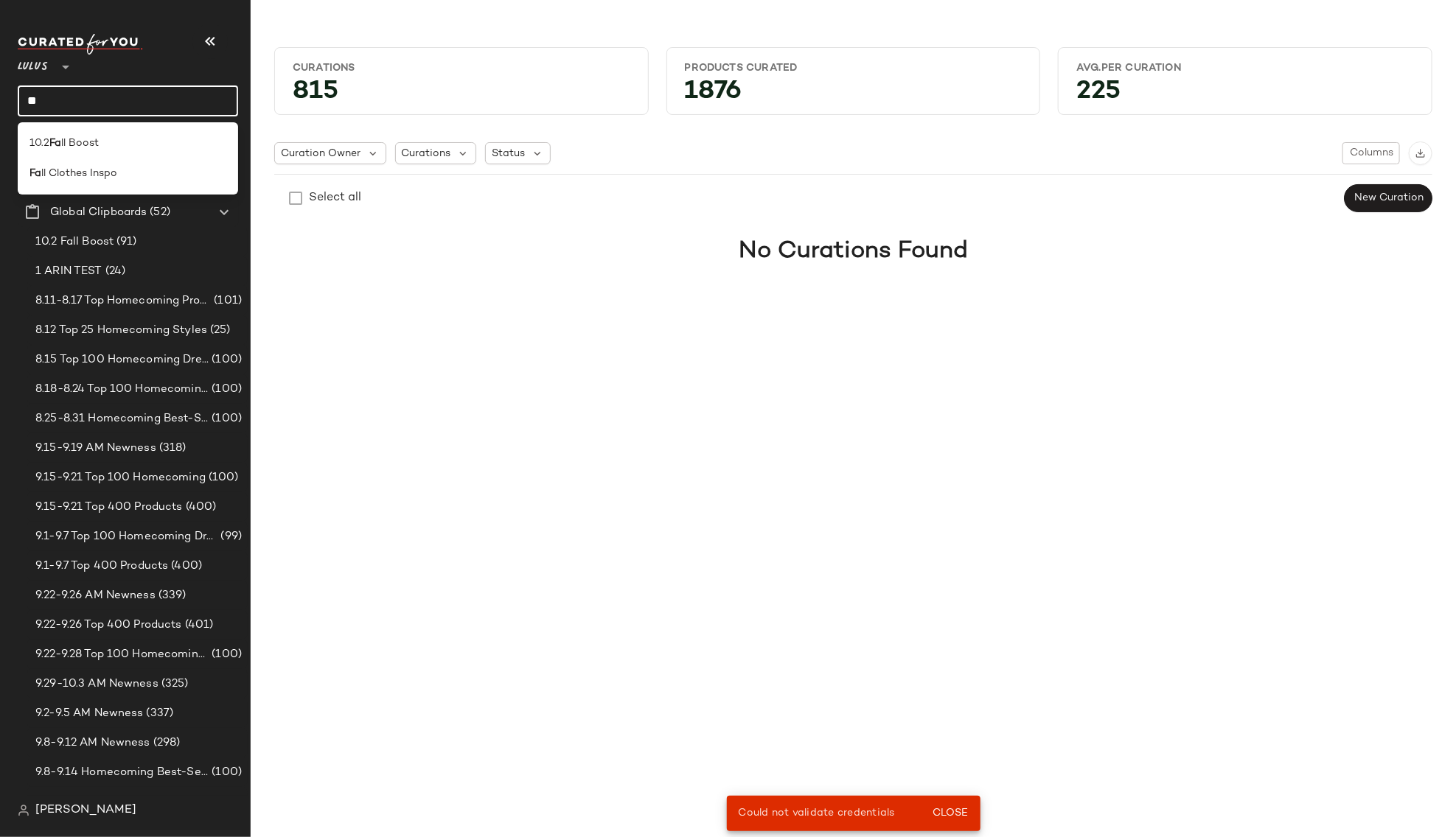
type input "*"
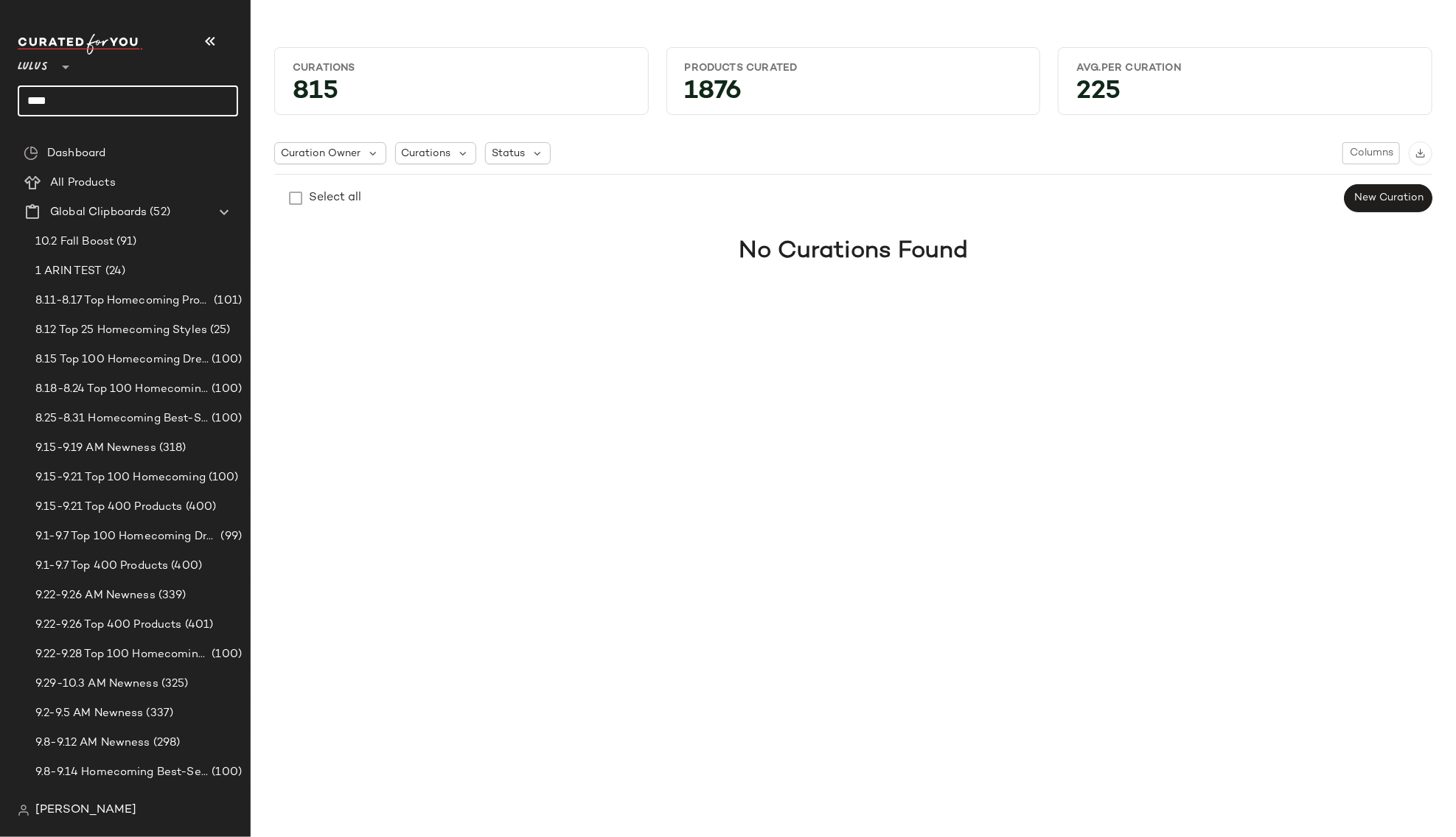
type input "****"
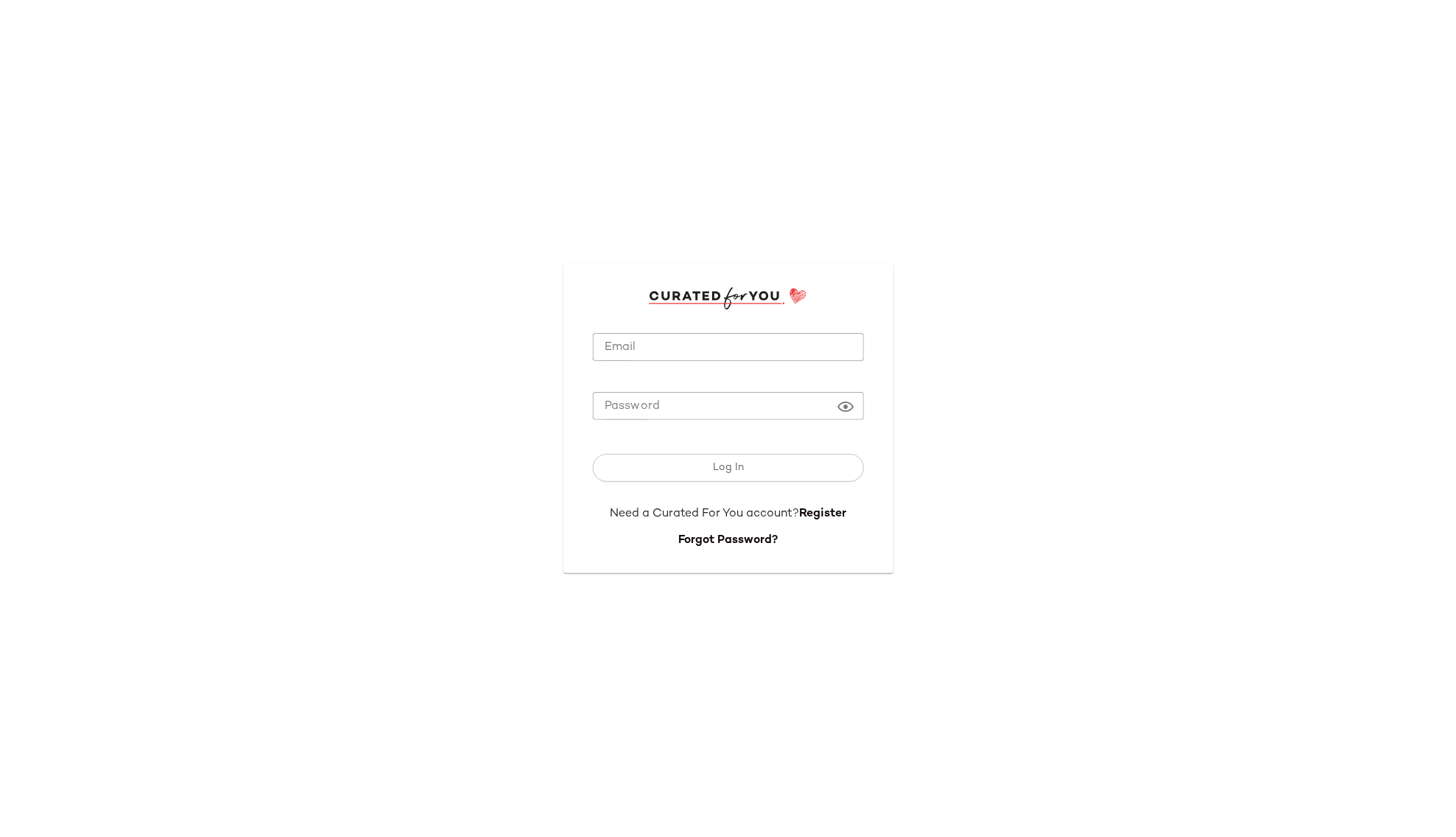
type input "**********"
click at [754, 429] on div at bounding box center [728, 432] width 271 height 10
click at [726, 473] on span "Log In" at bounding box center [728, 468] width 32 height 12
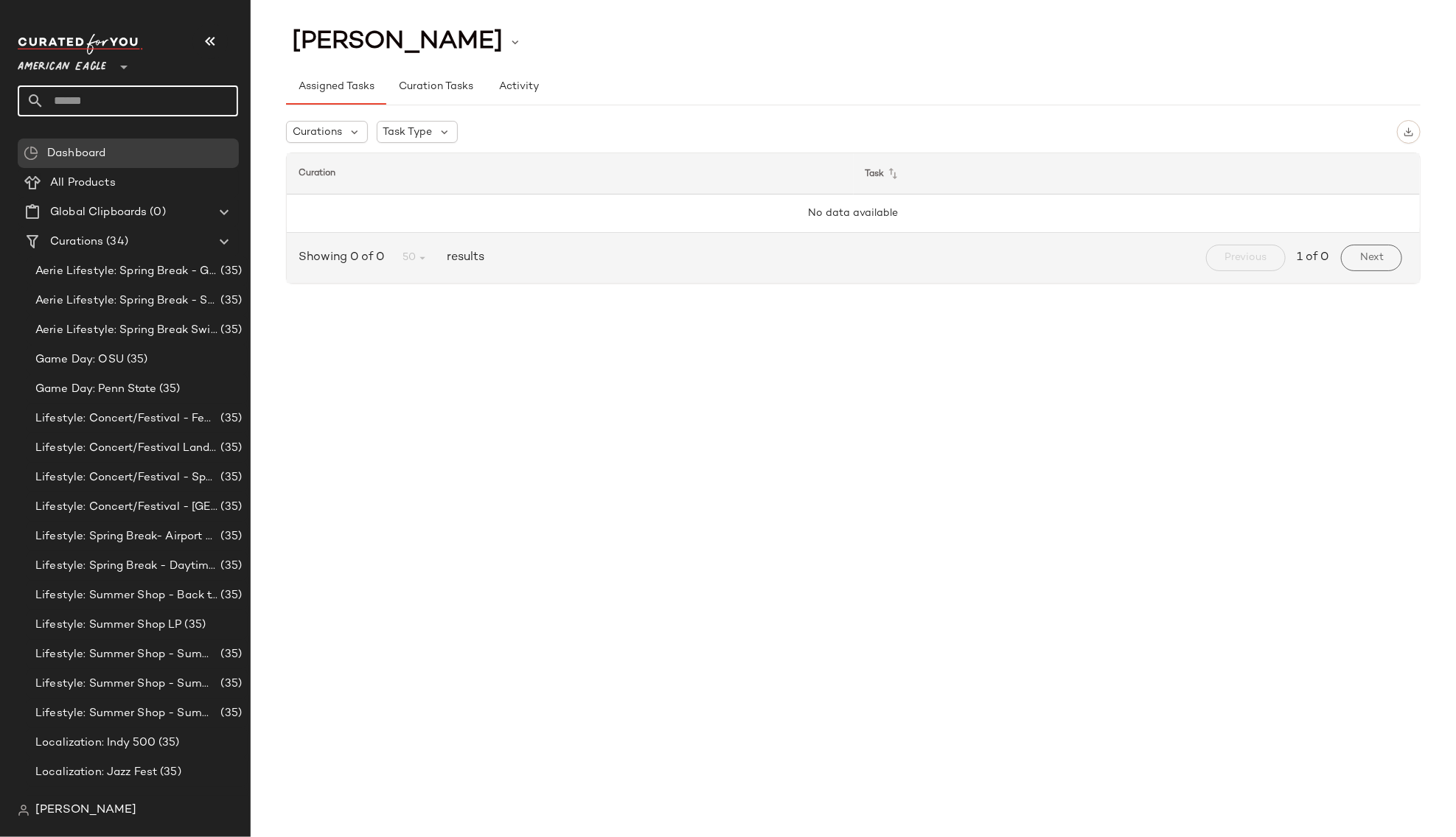
click at [104, 100] on input "text" at bounding box center [141, 101] width 194 height 31
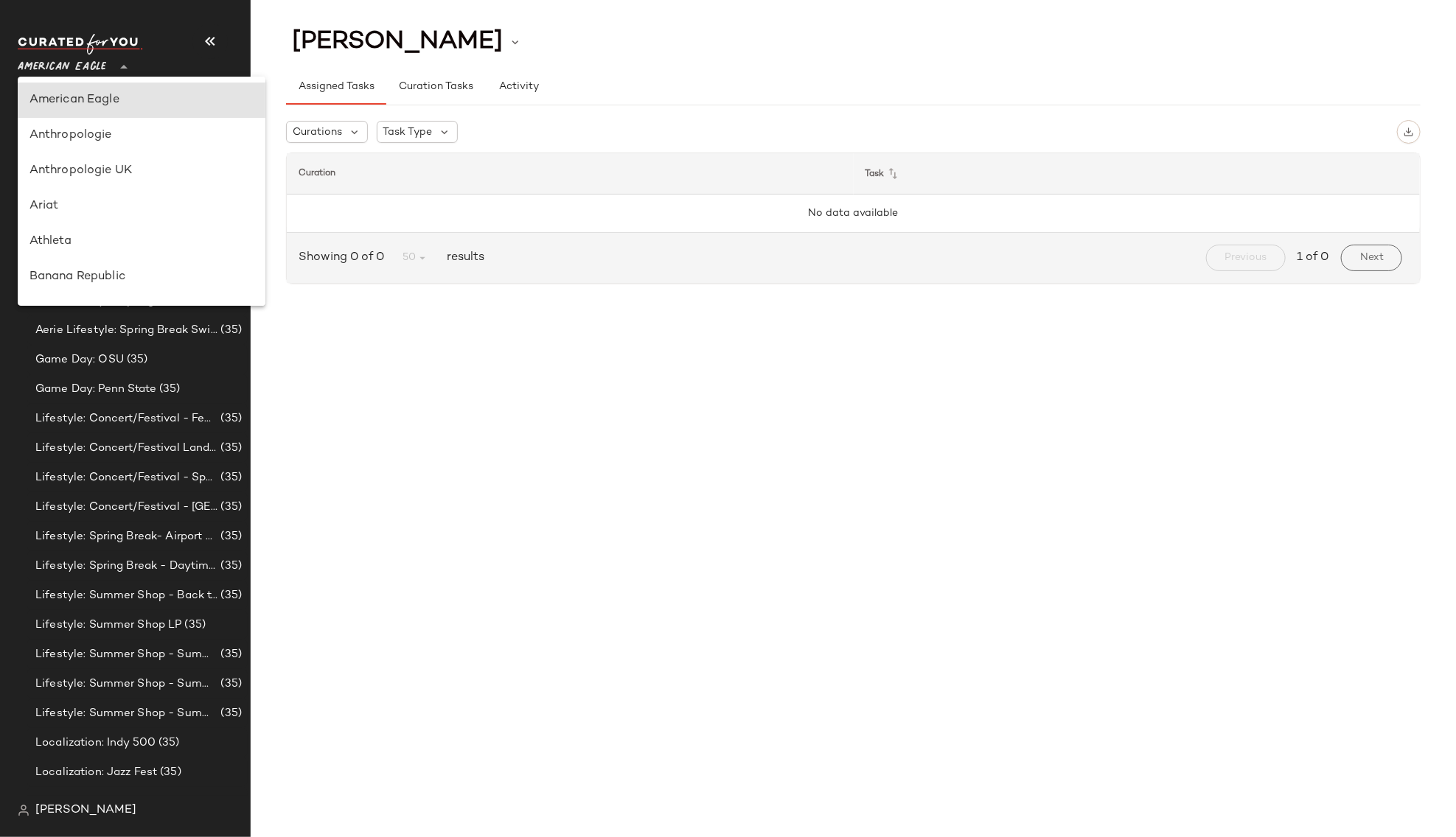
click at [96, 66] on span "American Eagle" at bounding box center [62, 63] width 89 height 27
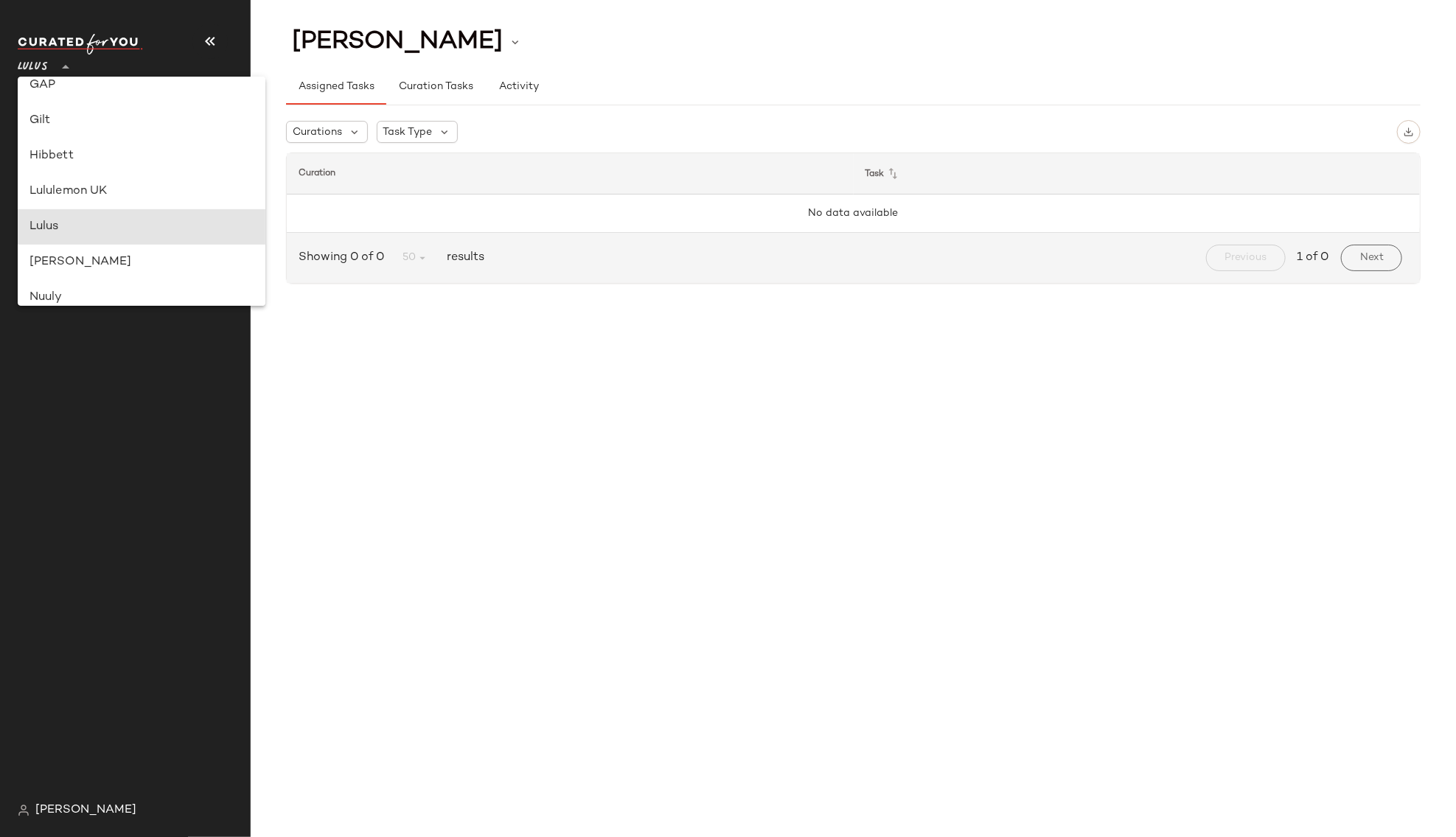
type input "**"
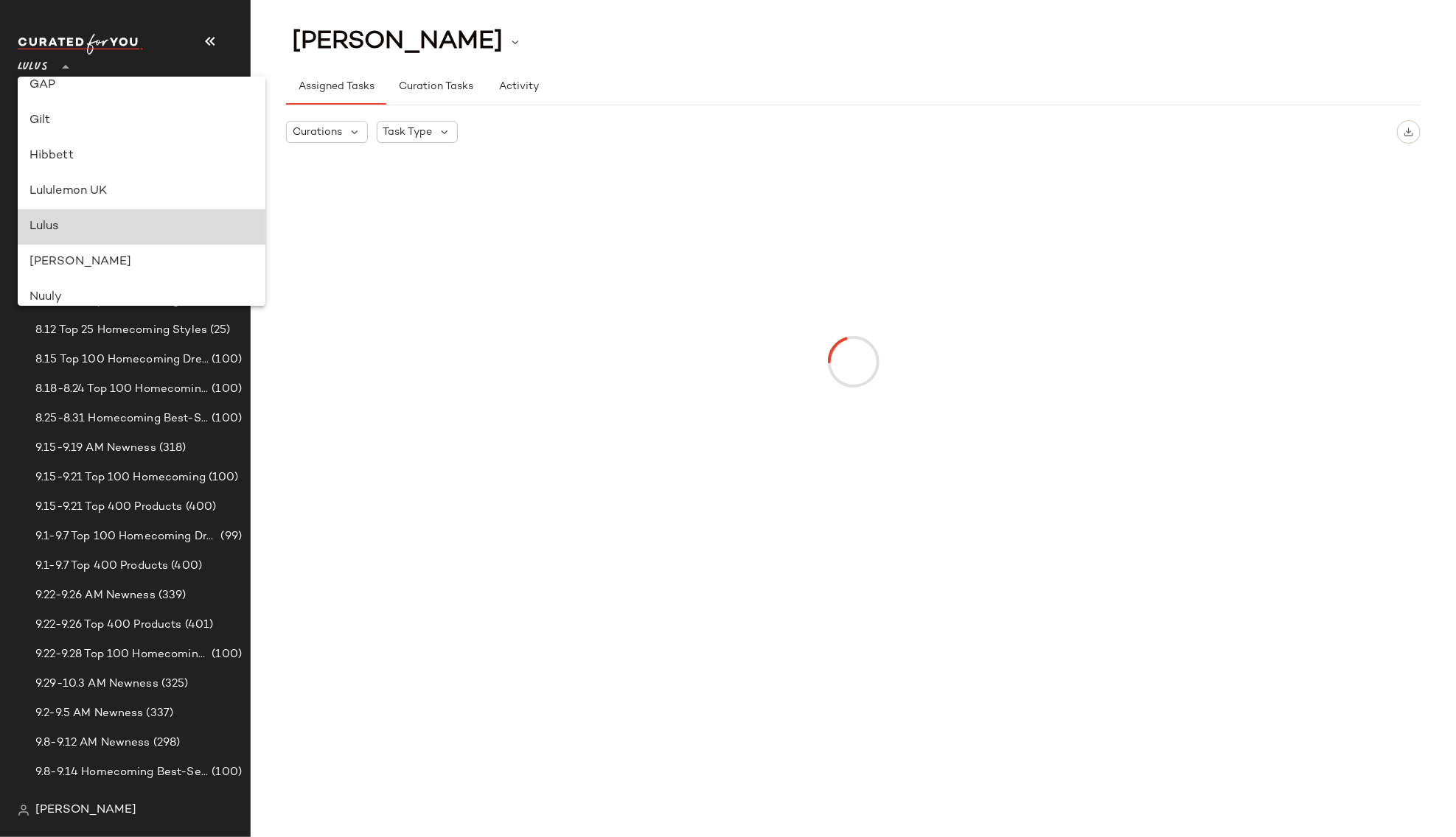
click at [67, 220] on div "Lulus" at bounding box center [142, 227] width 224 height 18
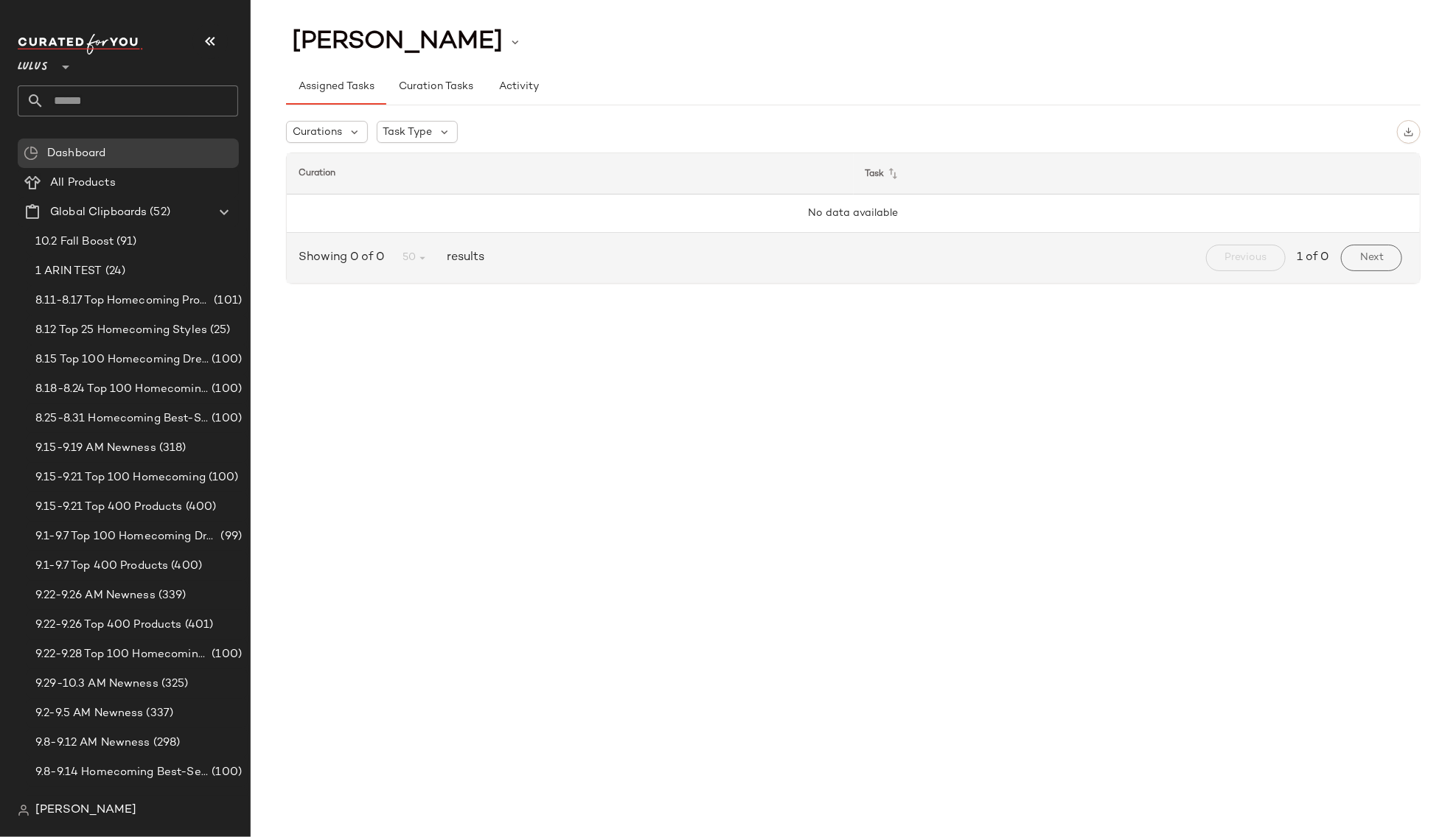
click at [96, 104] on input "text" at bounding box center [141, 101] width 194 height 31
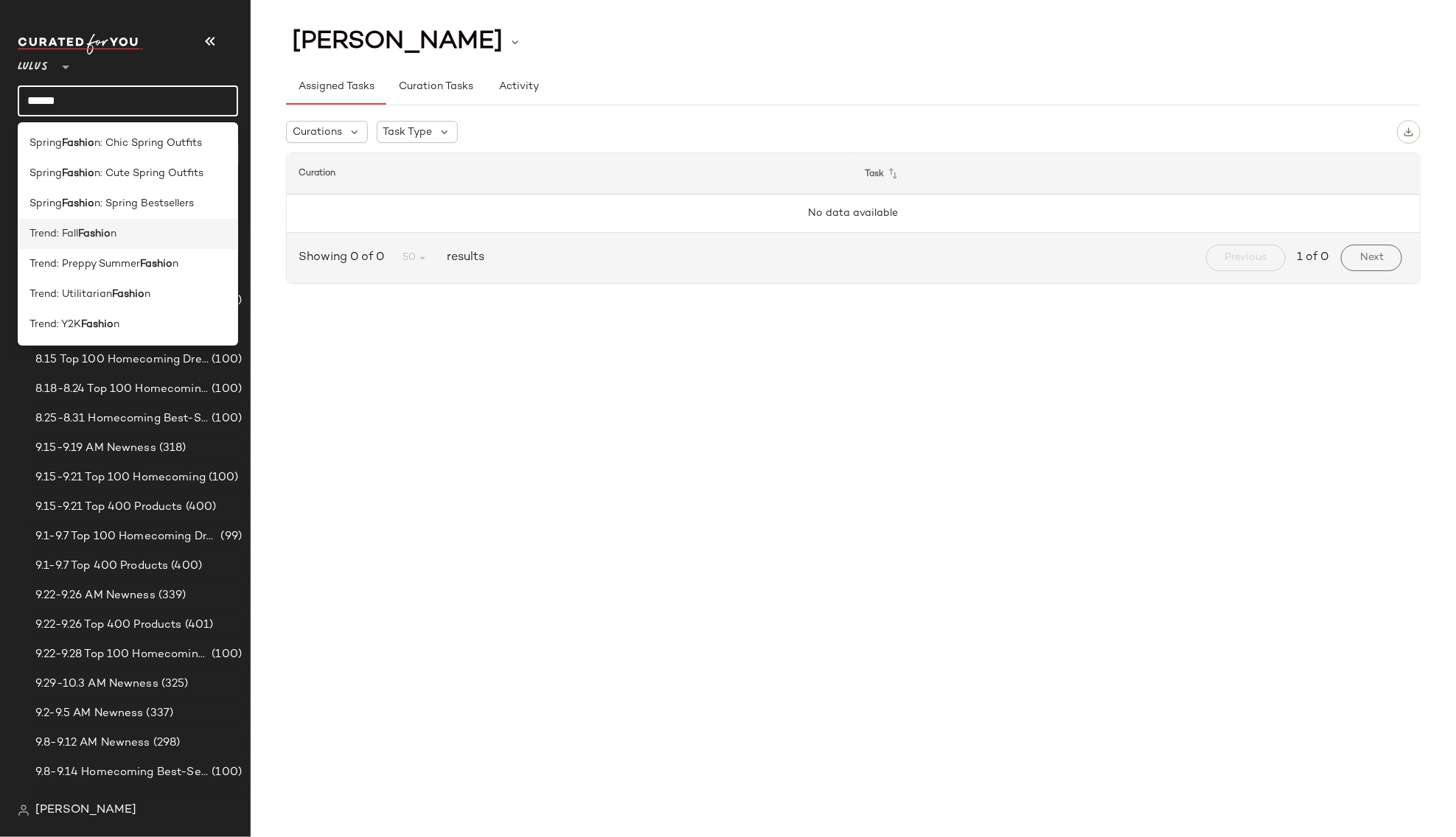
type input "******"
click at [86, 227] on b "Fashio" at bounding box center [95, 234] width 33 height 16
